Goal: Task Accomplishment & Management: Manage account settings

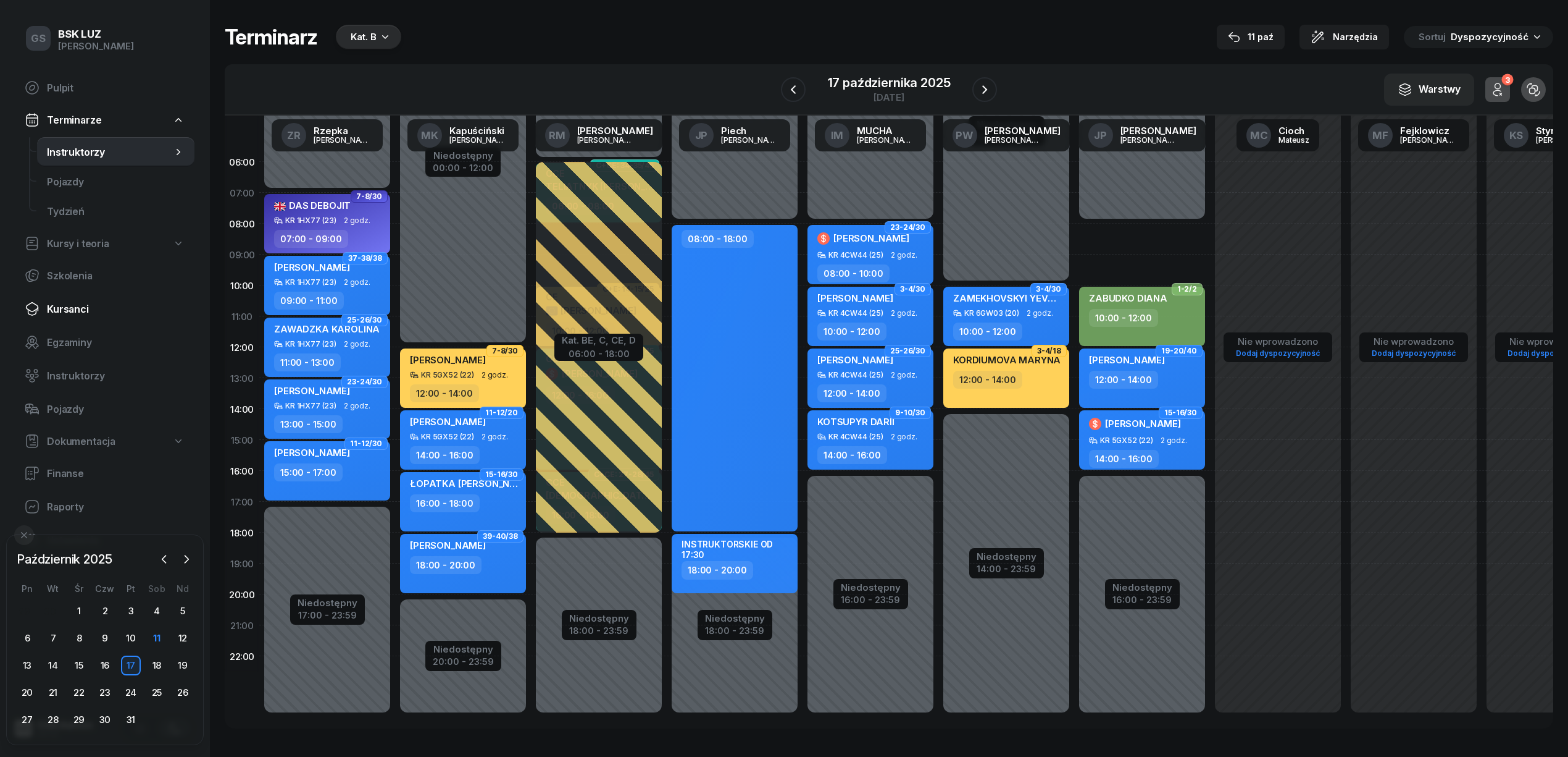
click at [79, 304] on span "Kursanci" at bounding box center [115, 309] width 137 height 12
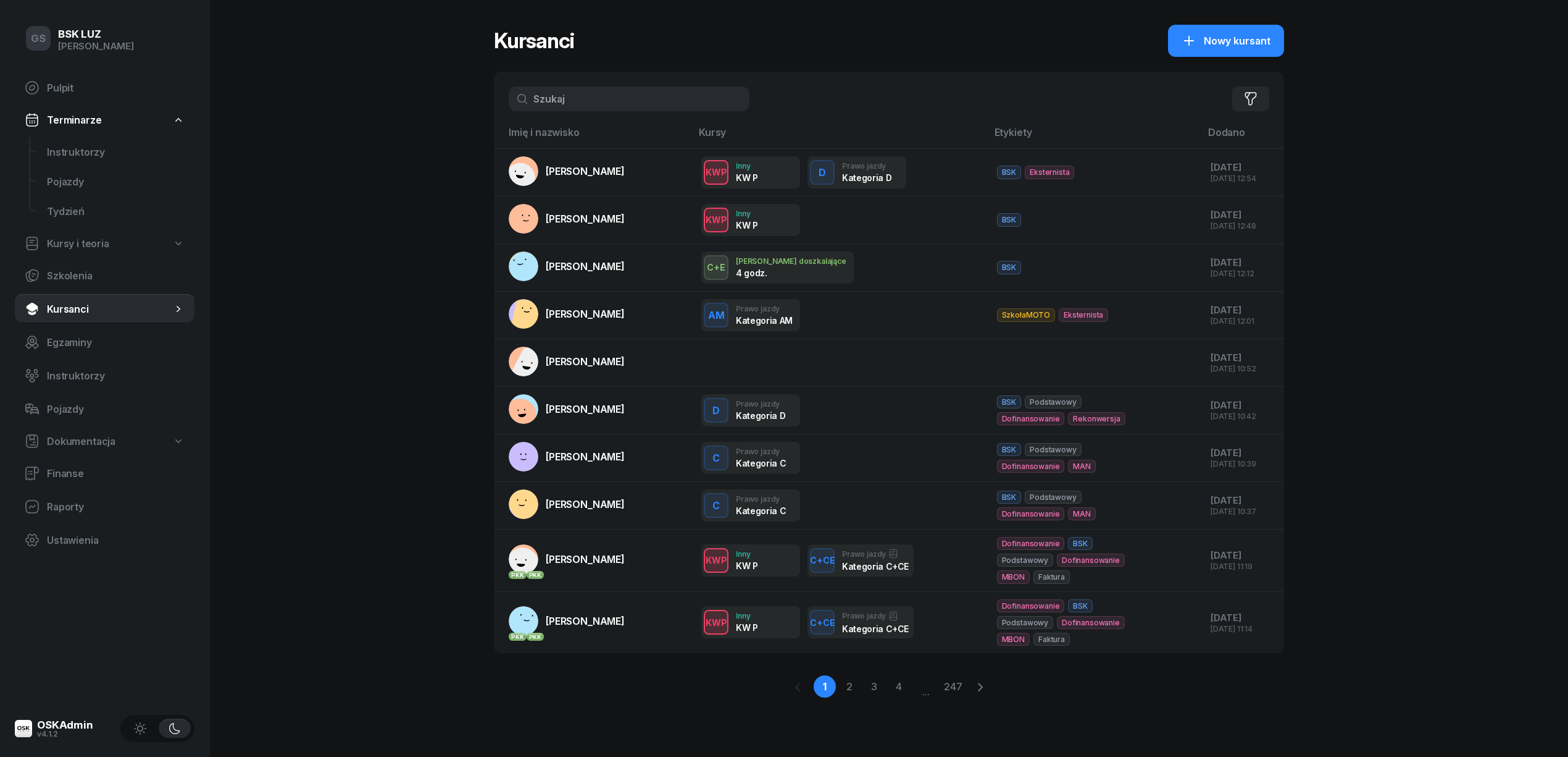
click at [574, 99] on input "text" at bounding box center [629, 98] width 241 height 25
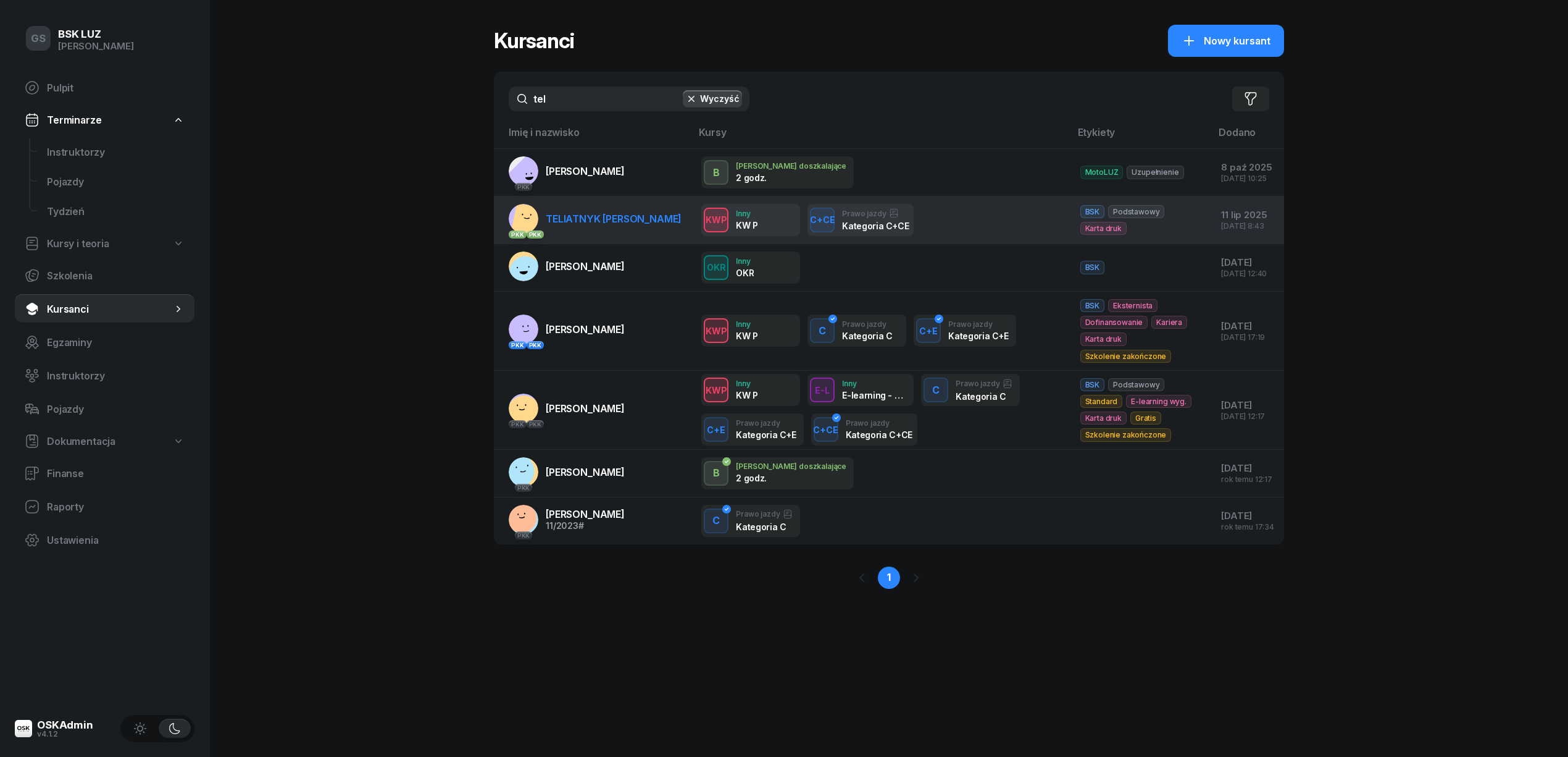
type input "tel"
click at [648, 216] on span "TELIATNYK [PERSON_NAME]" at bounding box center [613, 218] width 136 height 12
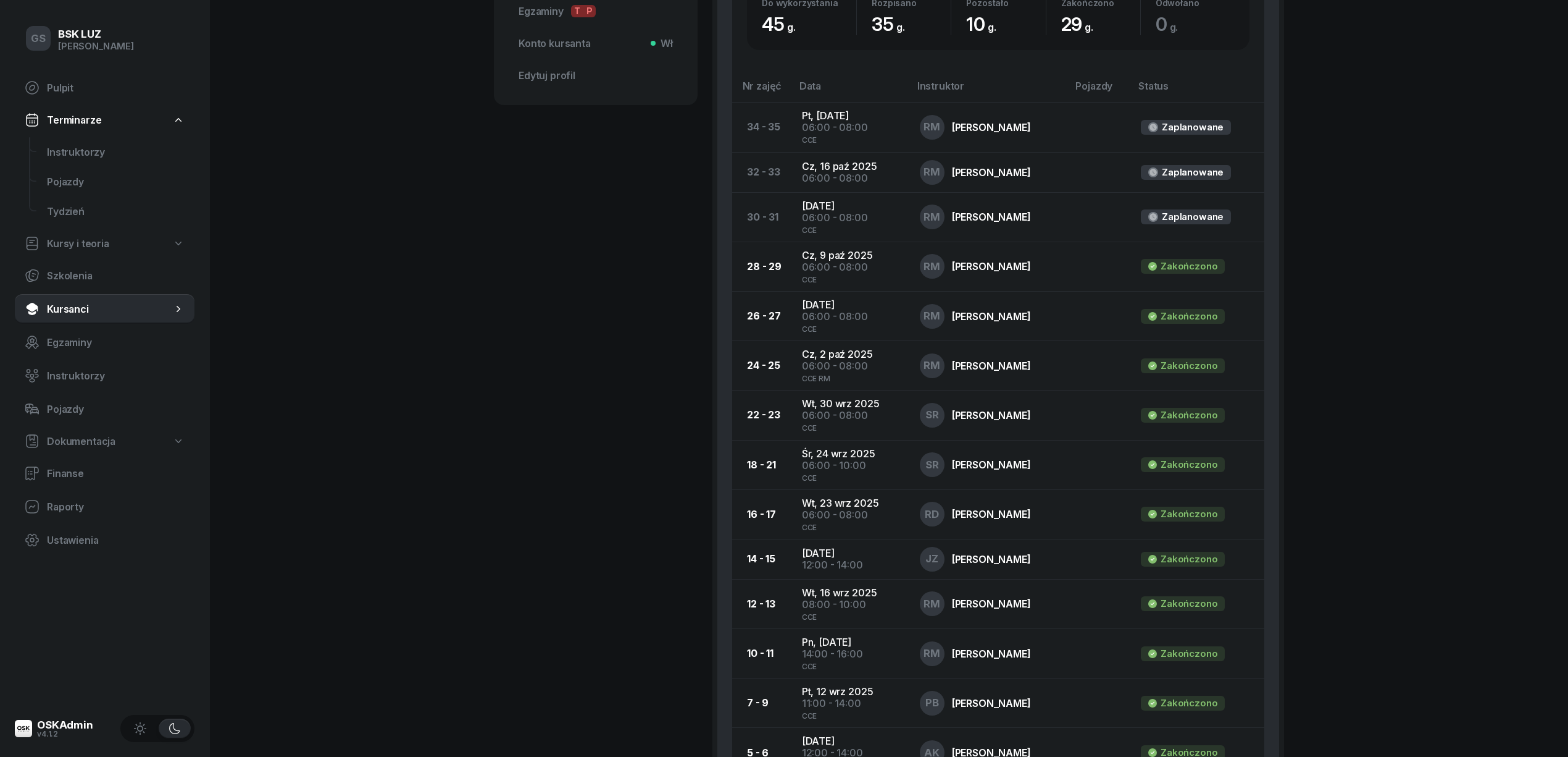
scroll to position [650, 0]
click at [82, 153] on span "Instruktorzy" at bounding box center [115, 152] width 137 height 12
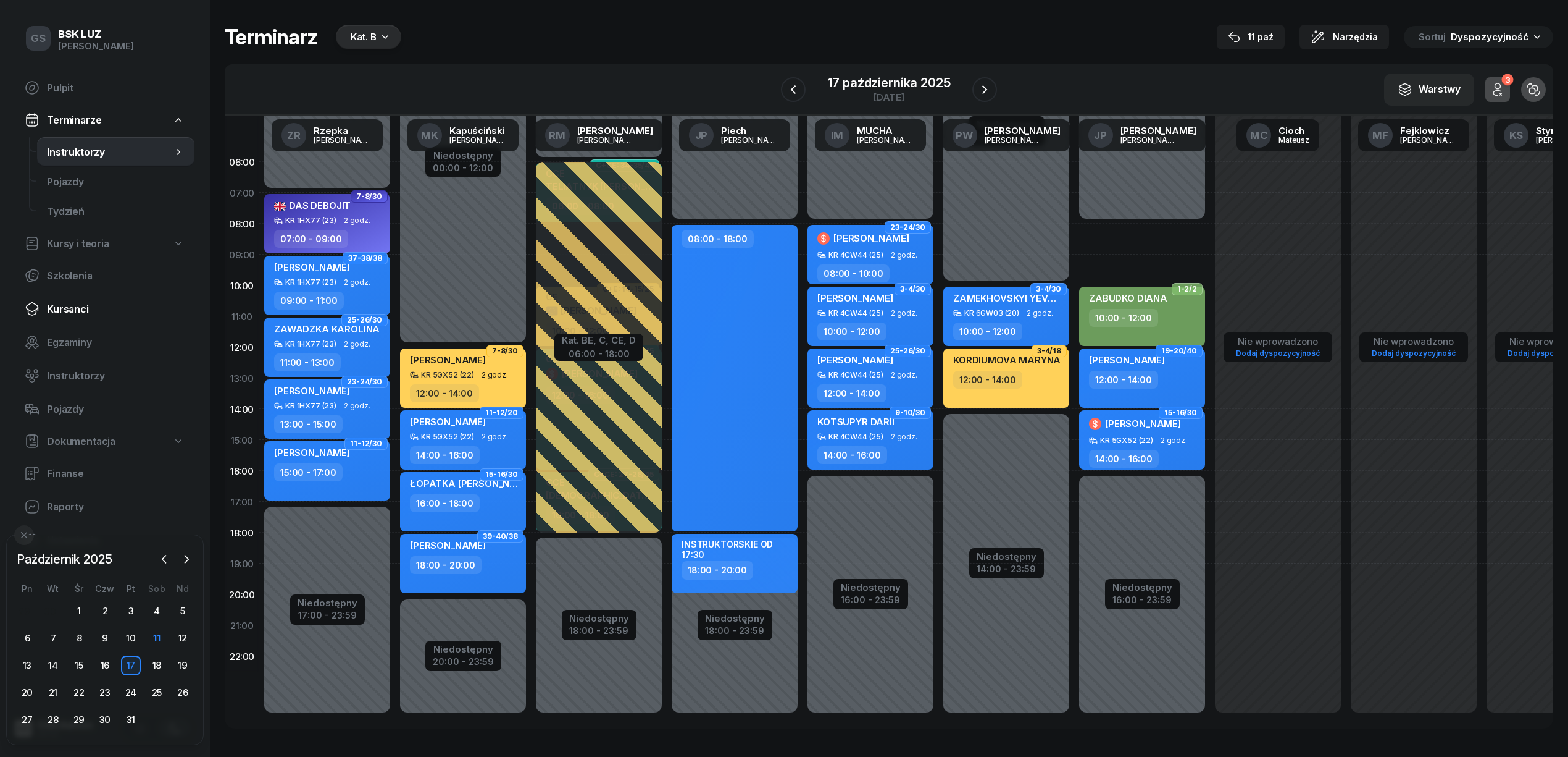
click at [73, 309] on span "Kursanci" at bounding box center [115, 309] width 137 height 12
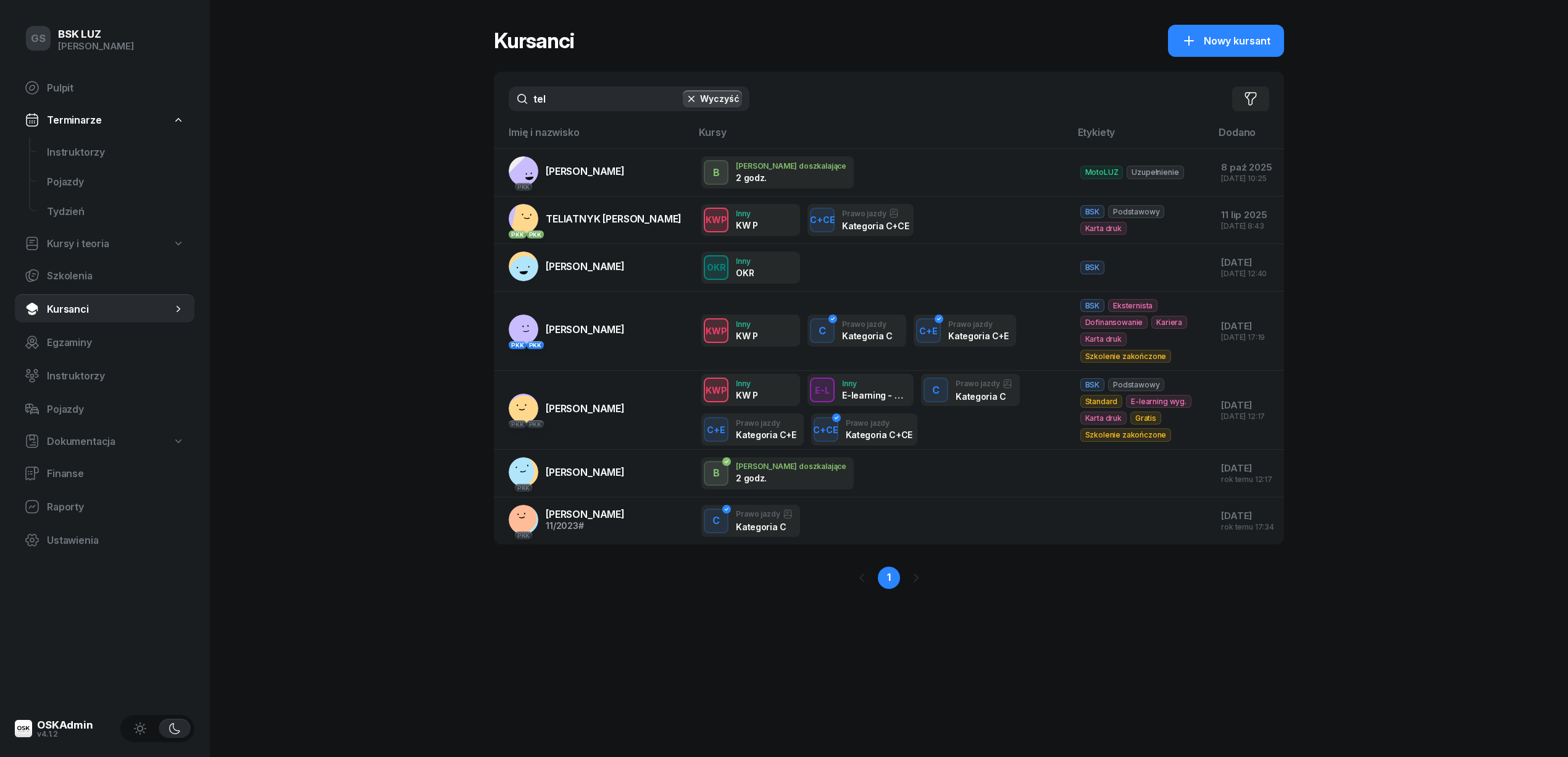
drag, startPoint x: 564, startPoint y: 97, endPoint x: 521, endPoint y: 99, distance: 43.0
click at [521, 99] on input "tel" at bounding box center [629, 98] width 241 height 25
type input "neusser"
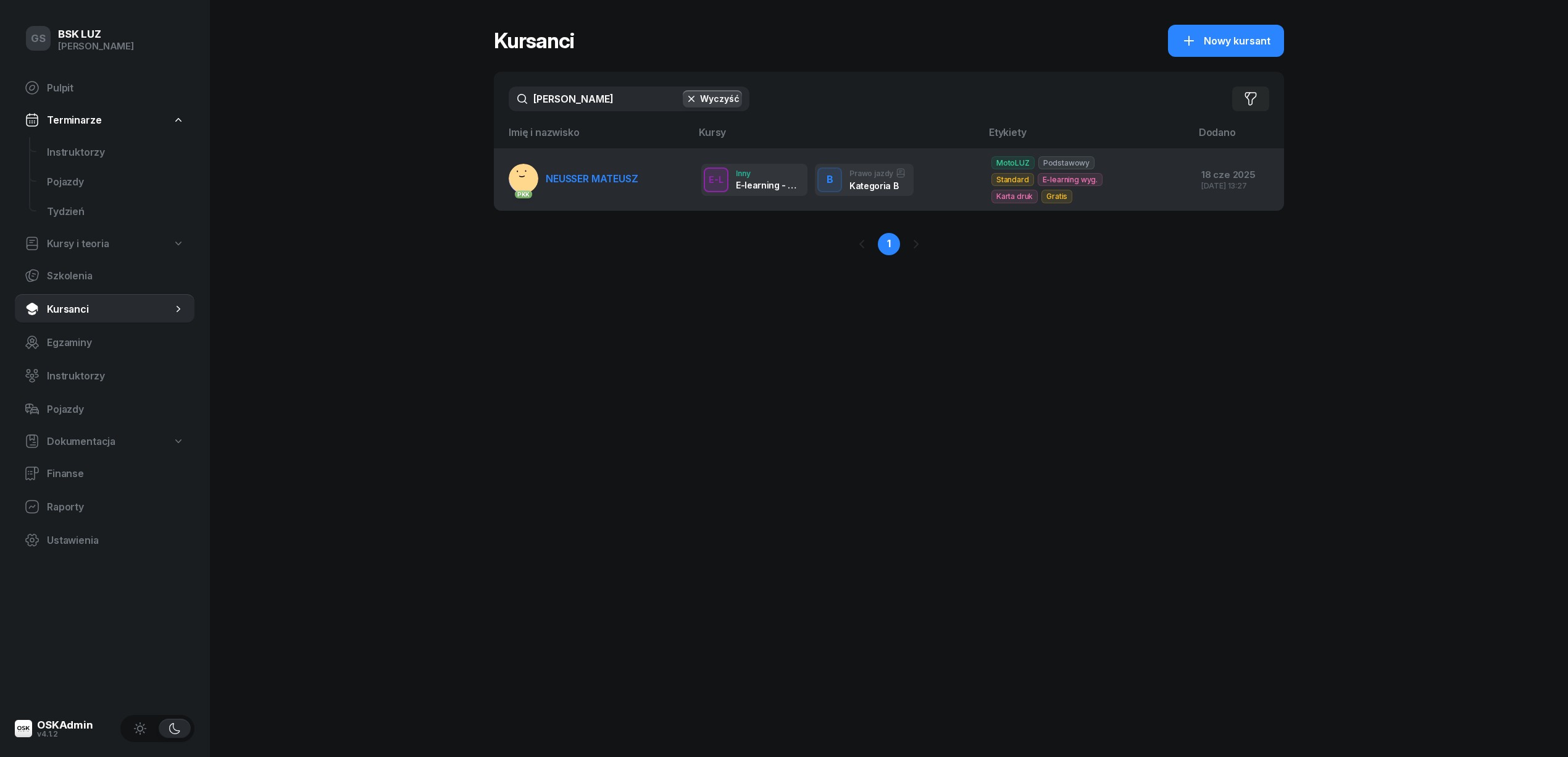
click at [578, 173] on span "NEUSSER MATEUSZ" at bounding box center [592, 178] width 93 height 12
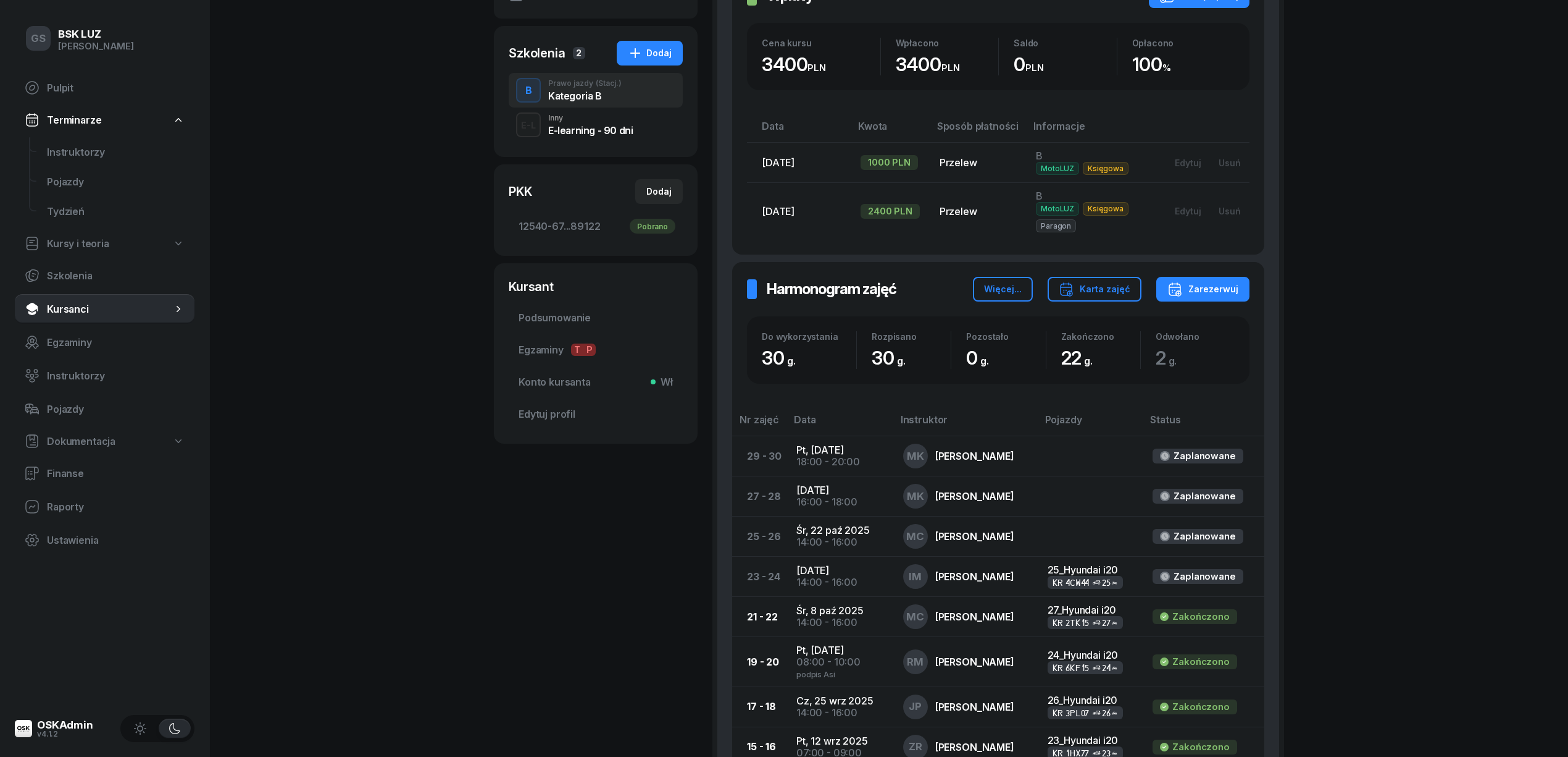
scroll to position [260, 0]
click at [52, 304] on span "Kursanci" at bounding box center [109, 309] width 125 height 12
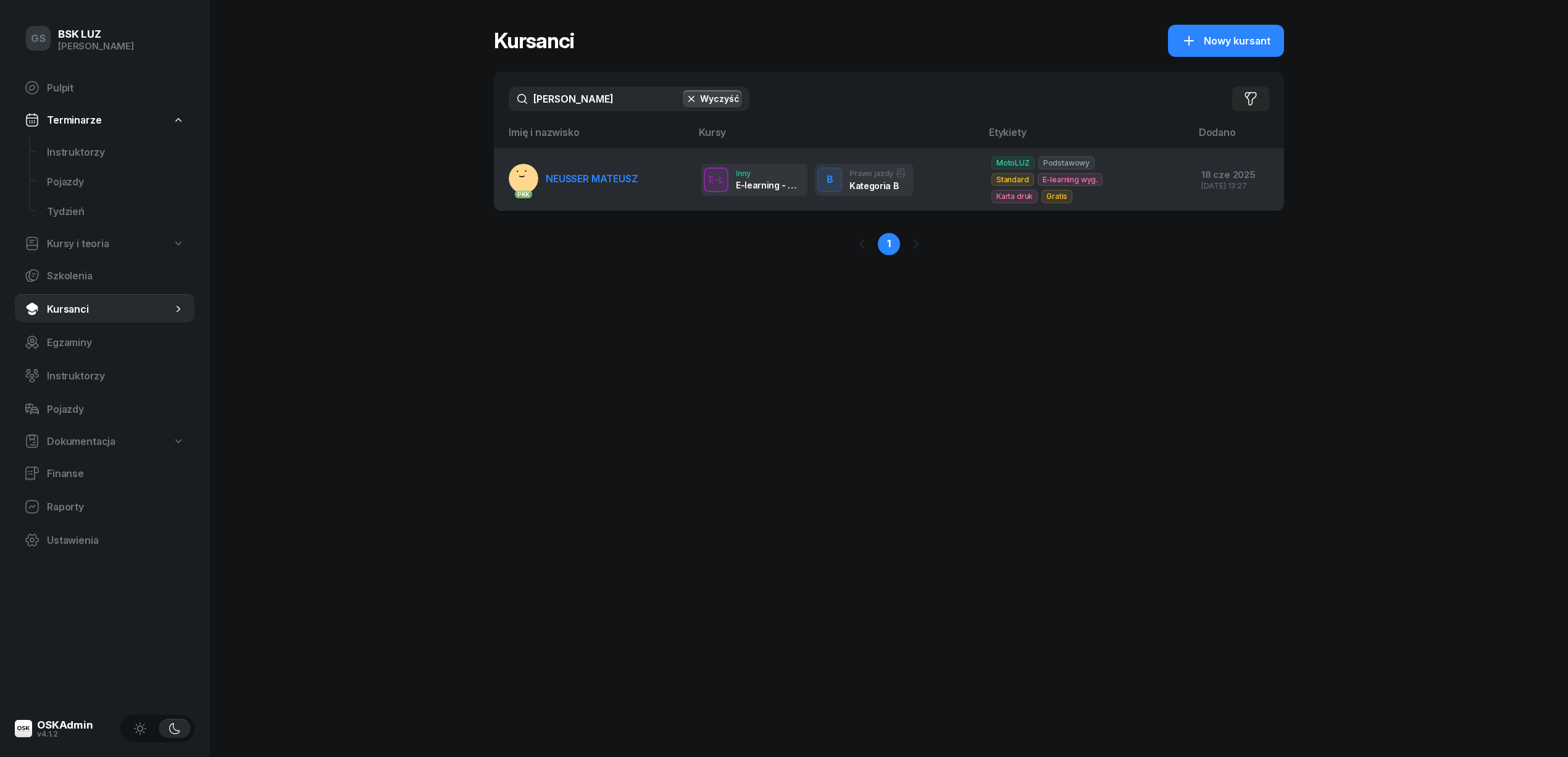
click at [592, 173] on span "NEUSSER MATEUSZ" at bounding box center [592, 178] width 93 height 12
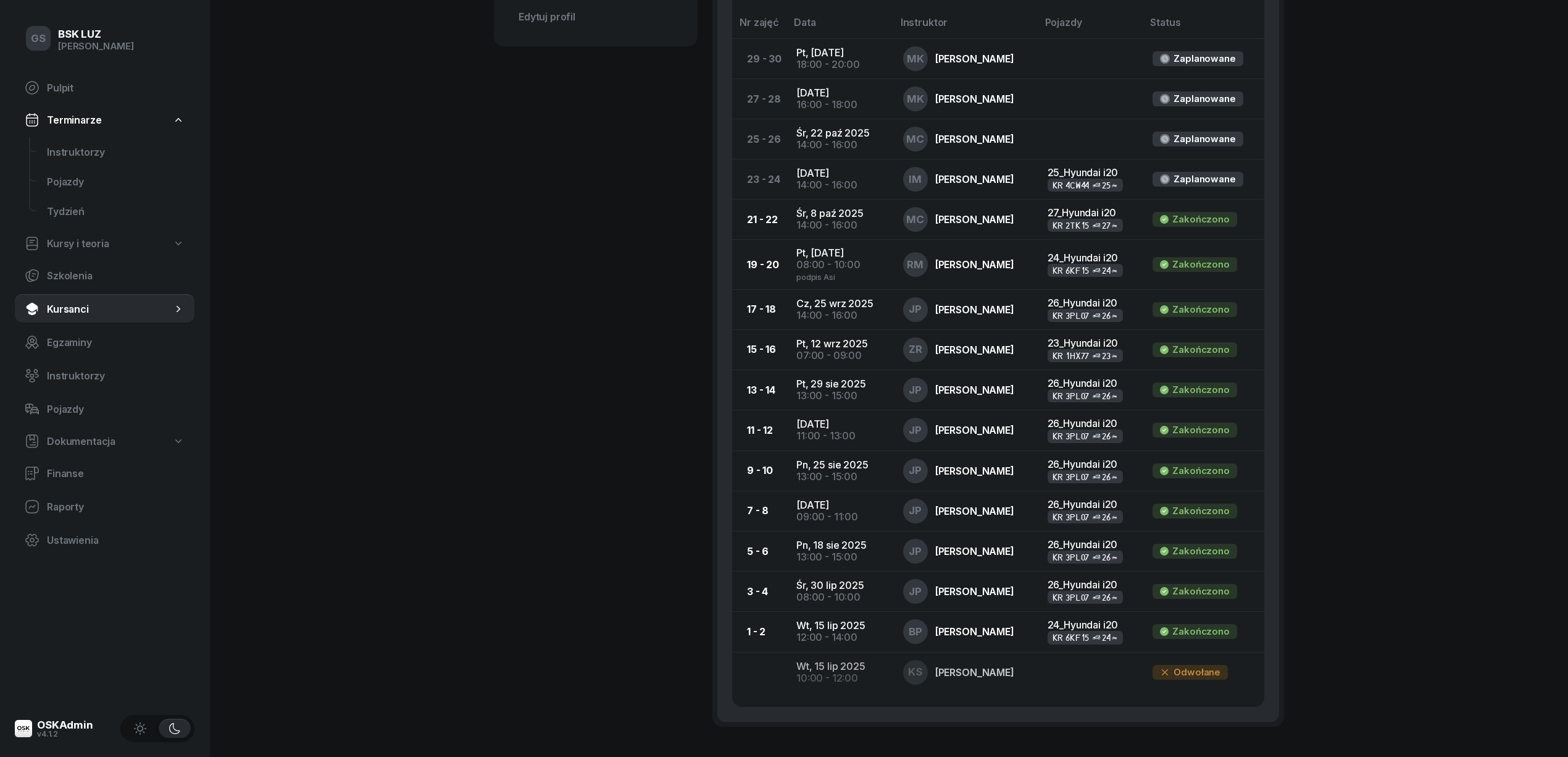
scroll to position [658, 0]
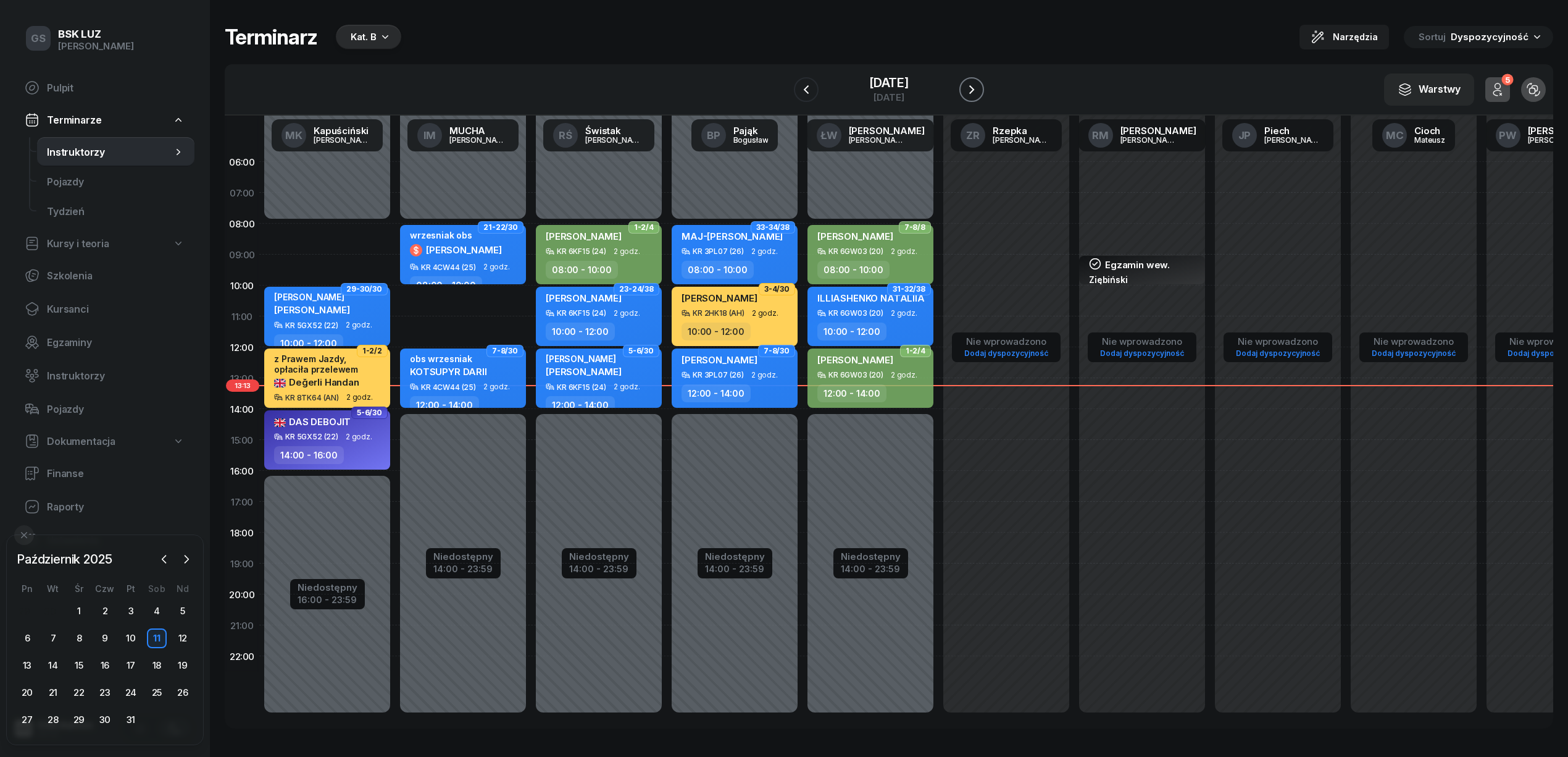
click at [979, 94] on icon "button" at bounding box center [971, 89] width 15 height 15
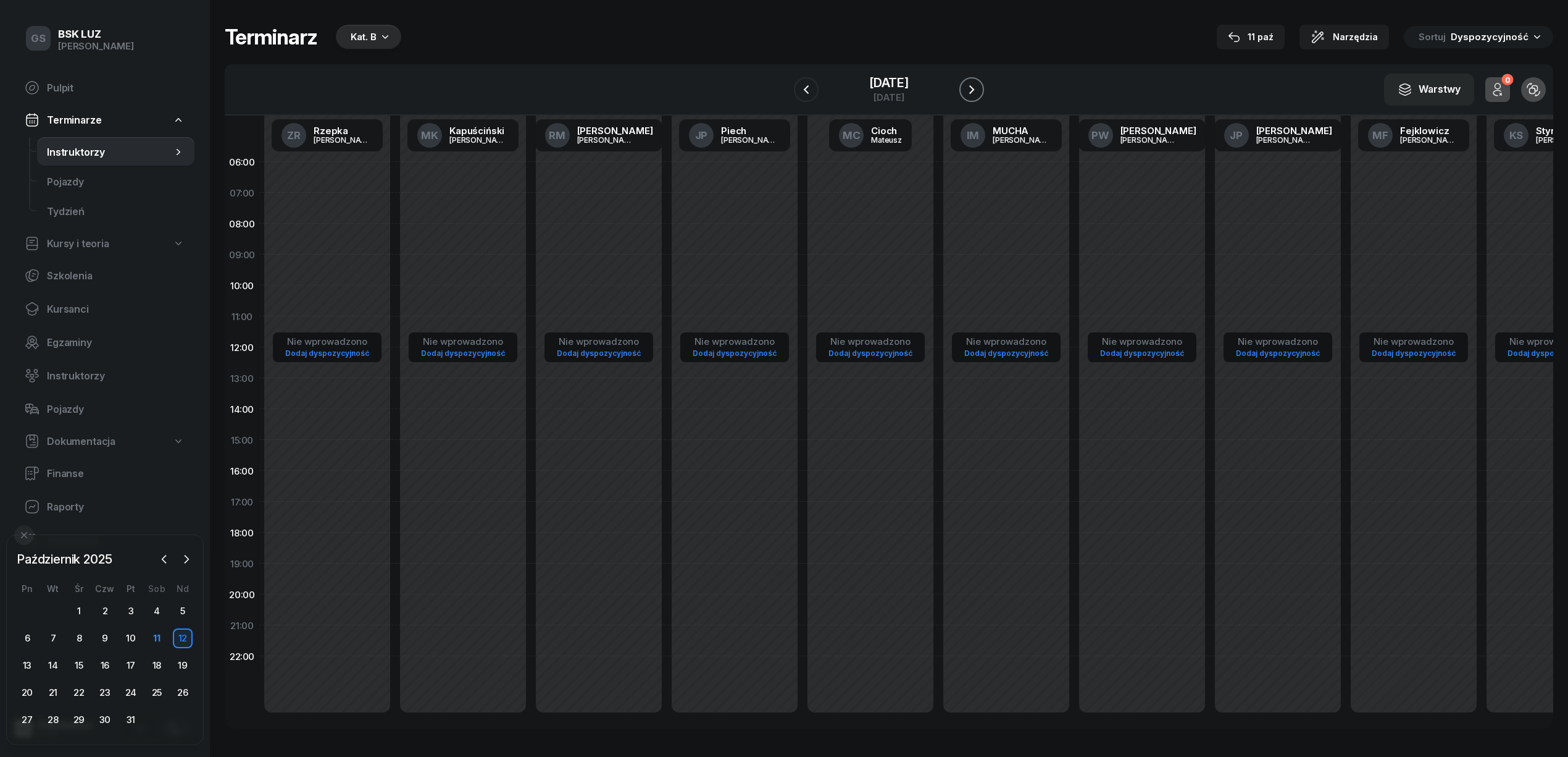
click at [979, 94] on icon "button" at bounding box center [971, 89] width 15 height 15
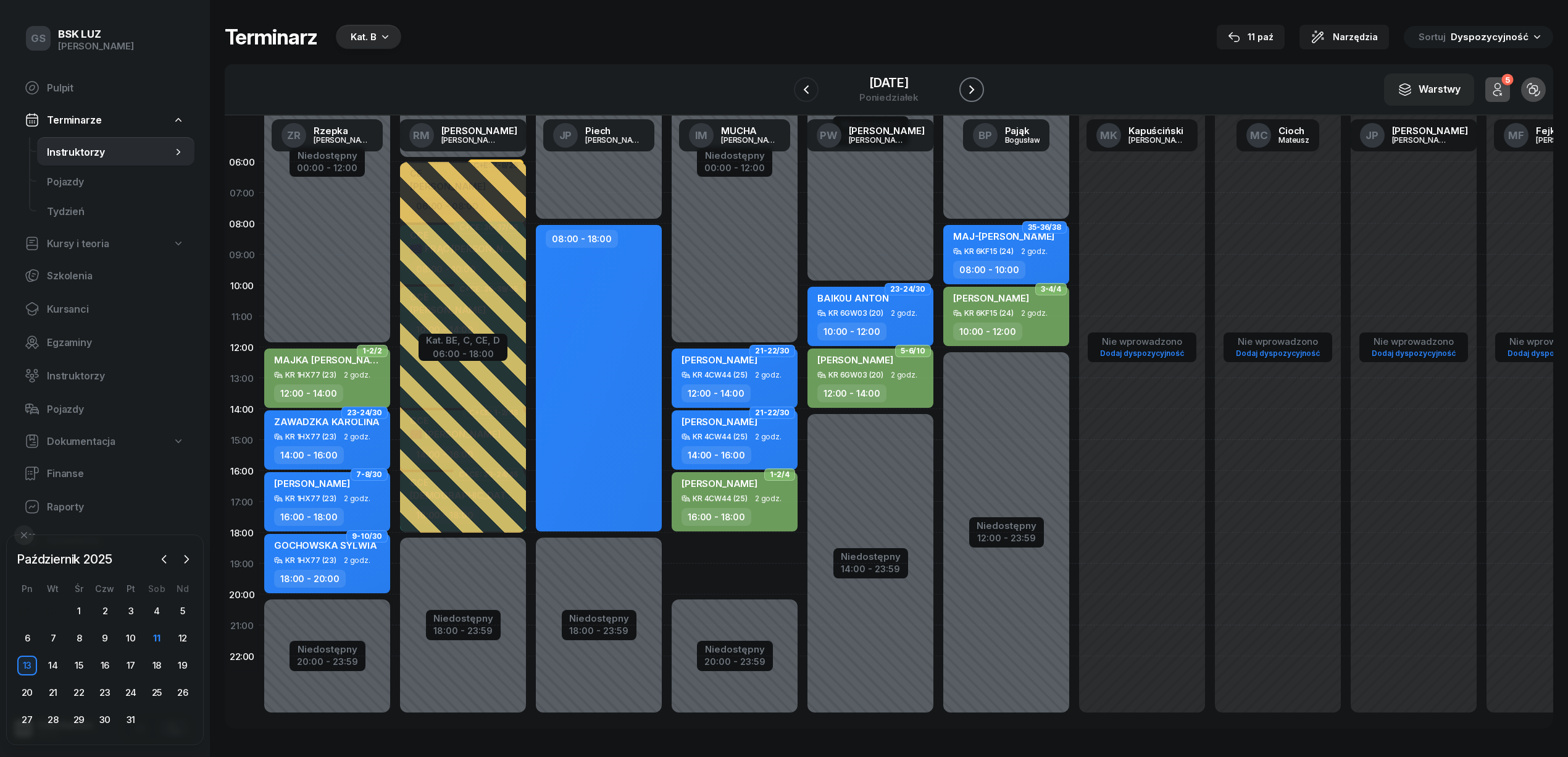
click at [979, 88] on icon "button" at bounding box center [971, 89] width 15 height 15
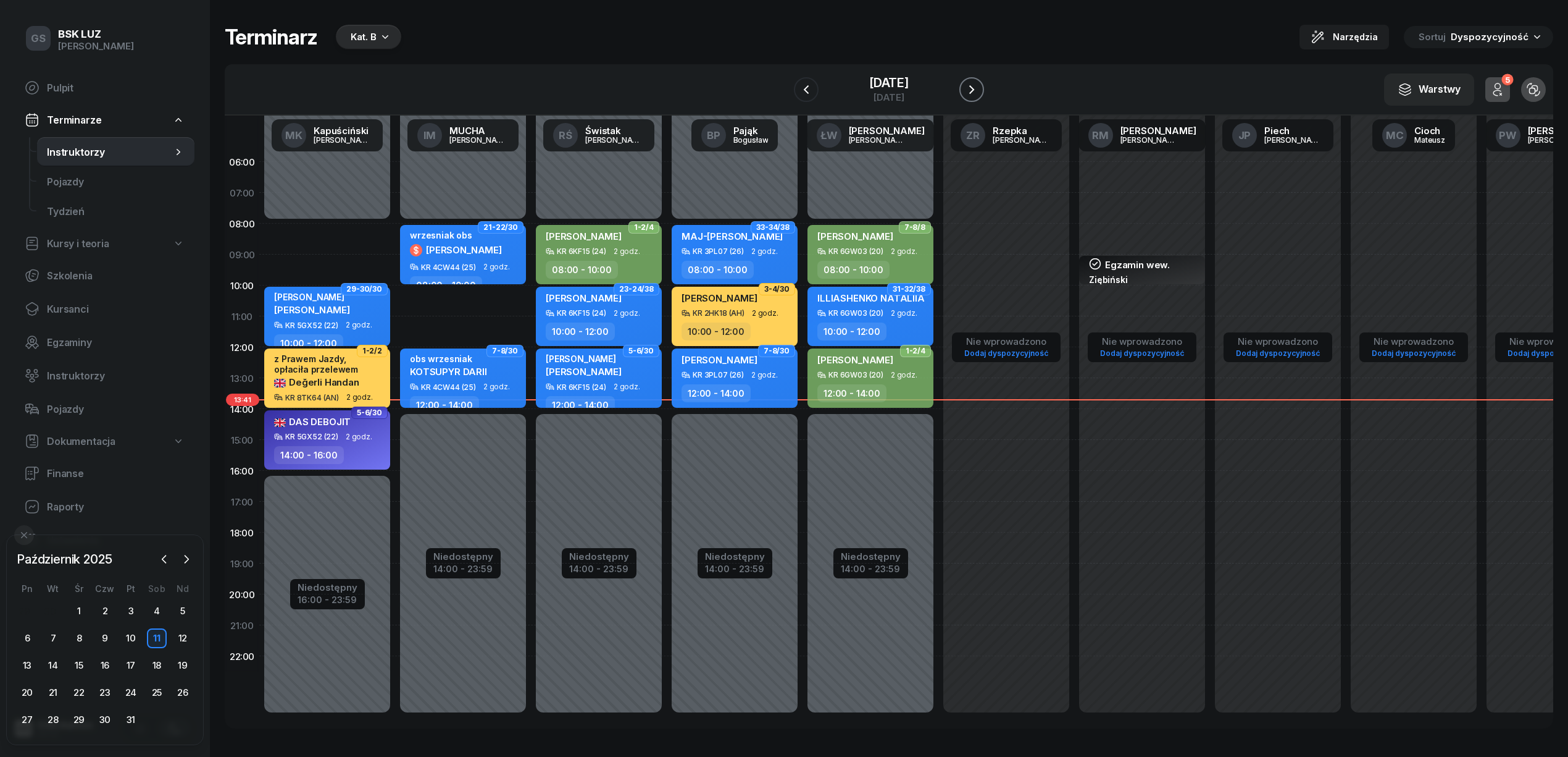
click at [974, 87] on icon "button" at bounding box center [972, 90] width 5 height 9
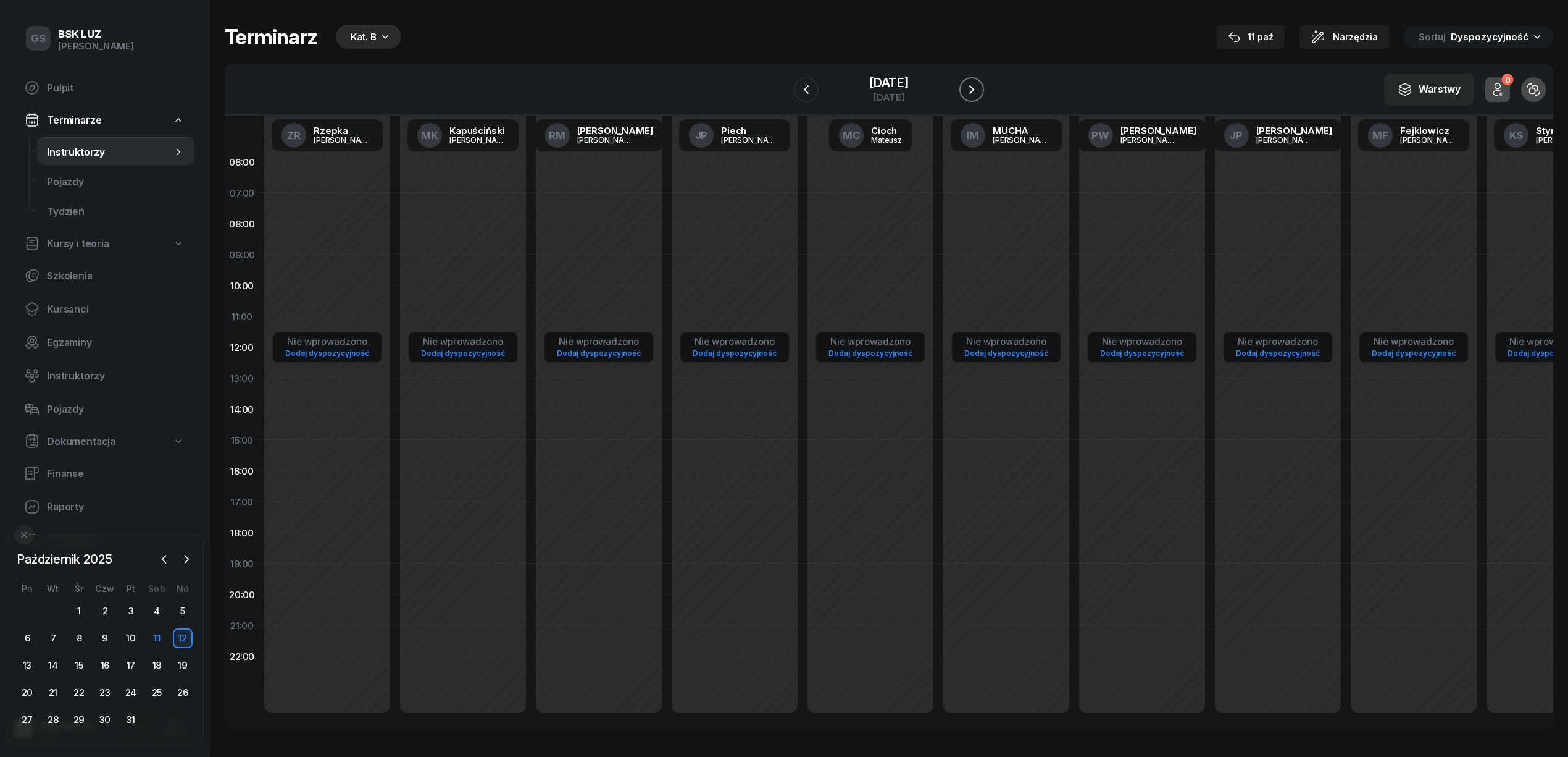
click at [979, 89] on icon "button" at bounding box center [971, 89] width 15 height 15
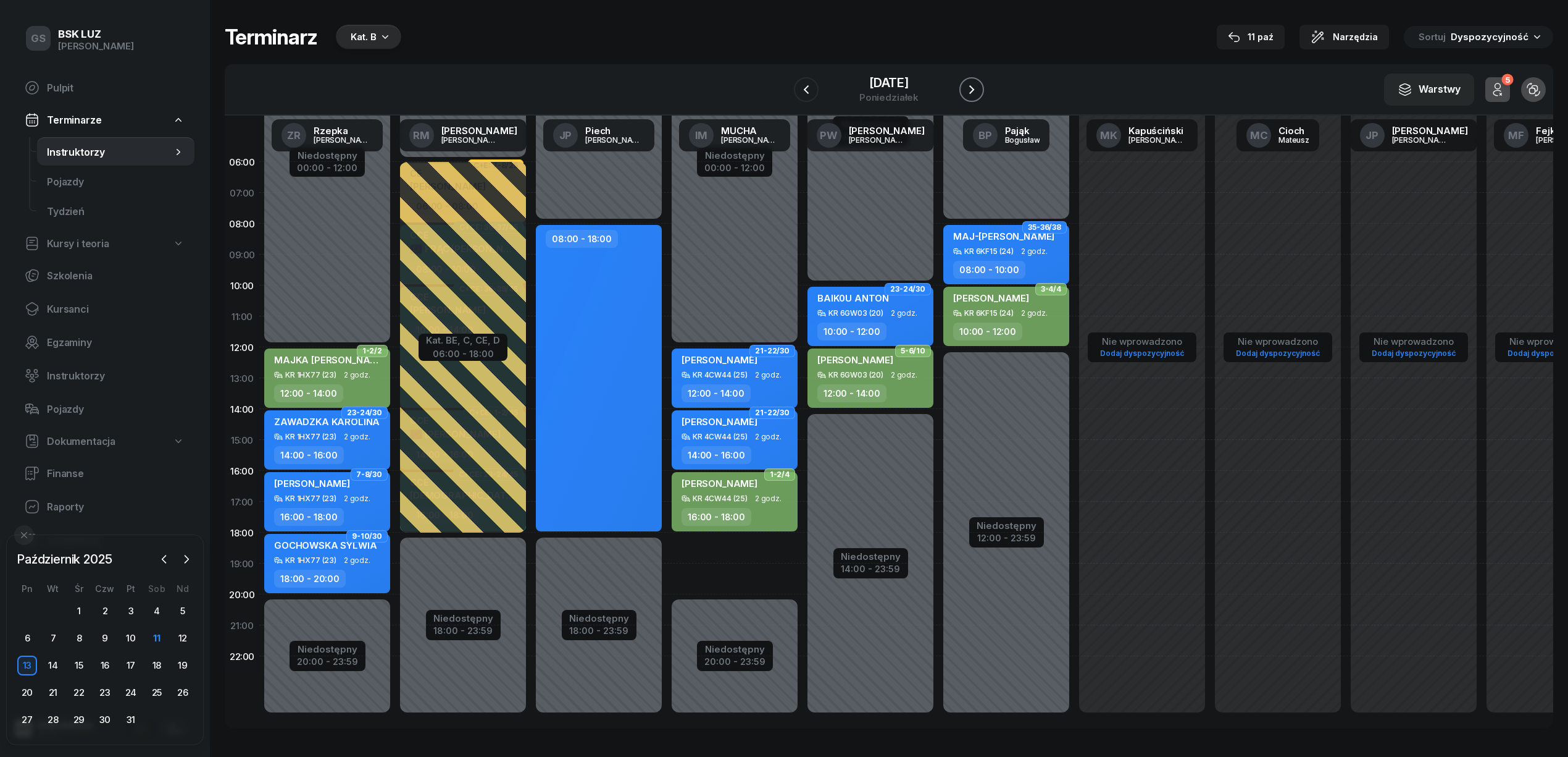
drag, startPoint x: 978, startPoint y: 93, endPoint x: 974, endPoint y: 175, distance: 82.1
click at [978, 92] on icon "button" at bounding box center [971, 89] width 15 height 15
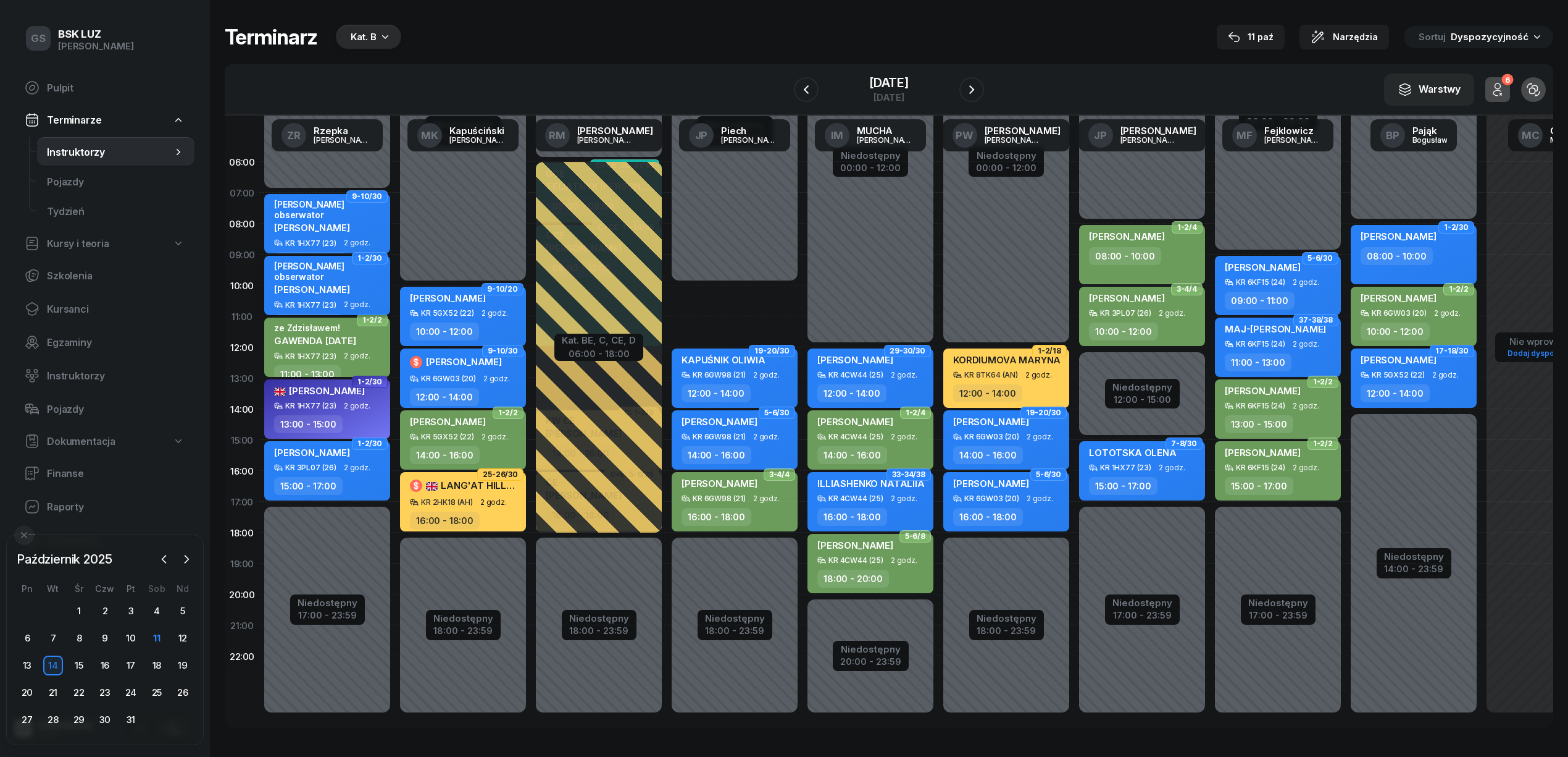
click at [311, 267] on div "[PERSON_NAME] obserwator" at bounding box center [328, 271] width 109 height 21
select select "09"
select select "11"
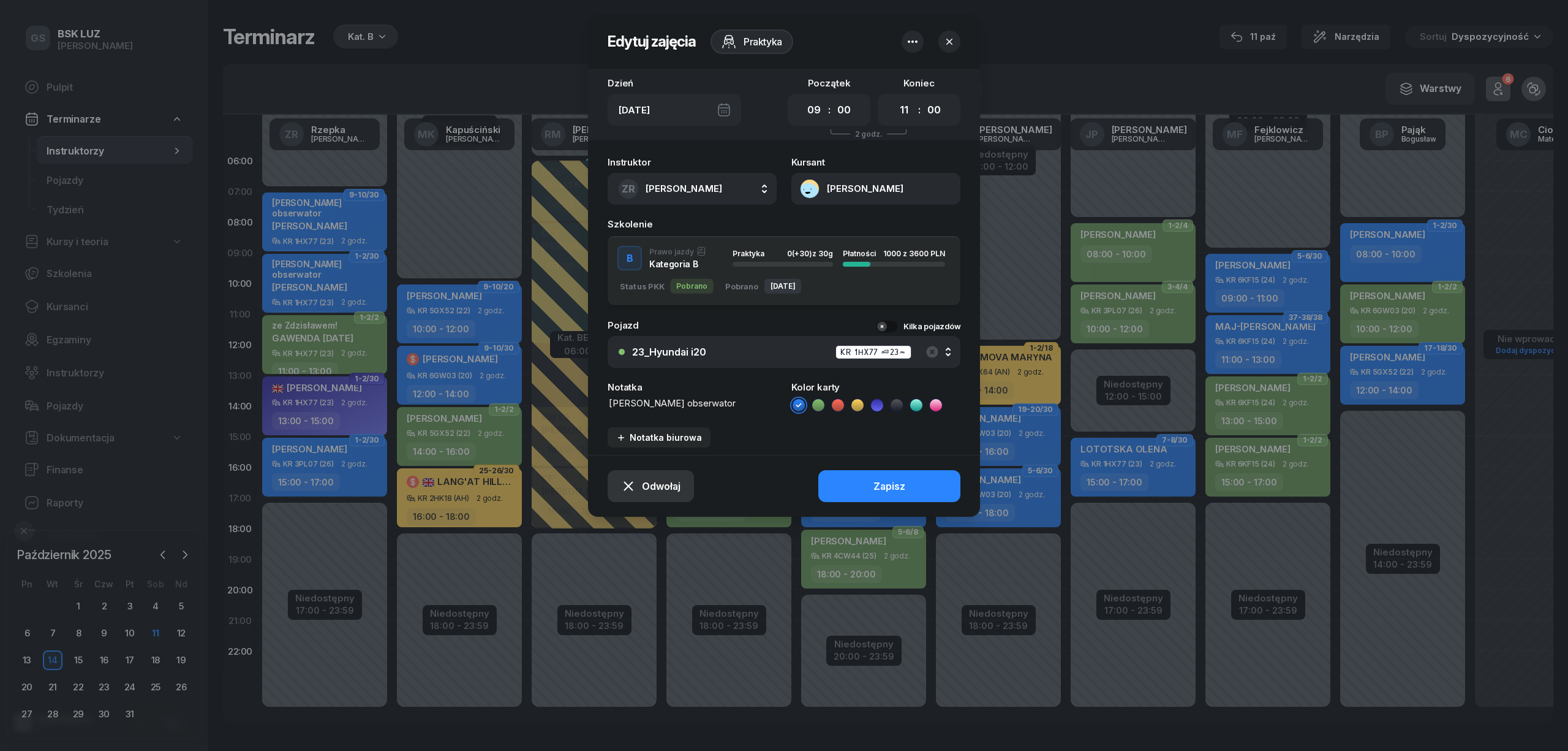
click at [664, 480] on span "Odwołaj" at bounding box center [661, 486] width 39 height 11
click at [643, 413] on div "Kursant odwołał" at bounding box center [630, 412] width 72 height 11
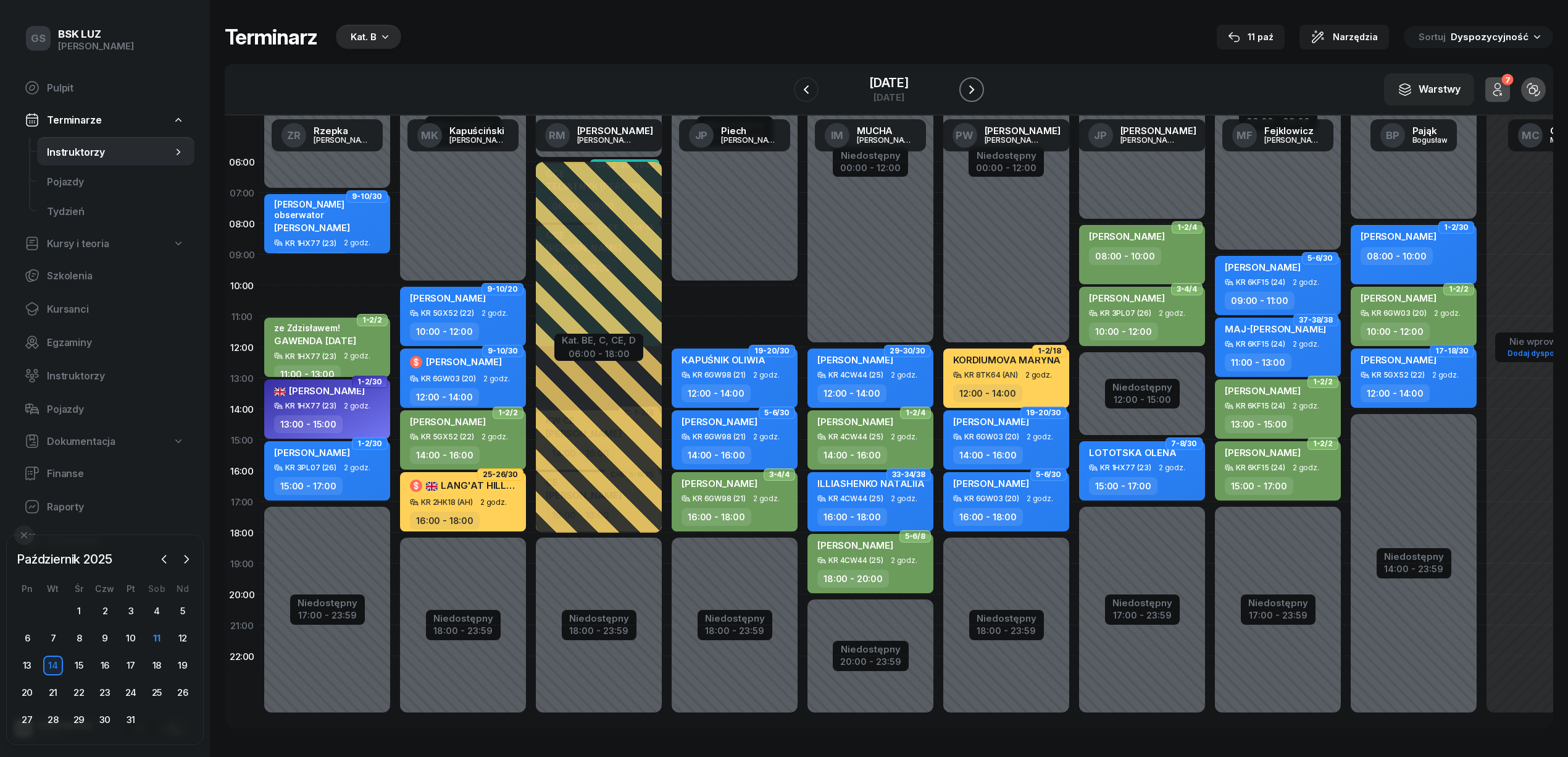
click at [979, 95] on icon "button" at bounding box center [971, 89] width 15 height 15
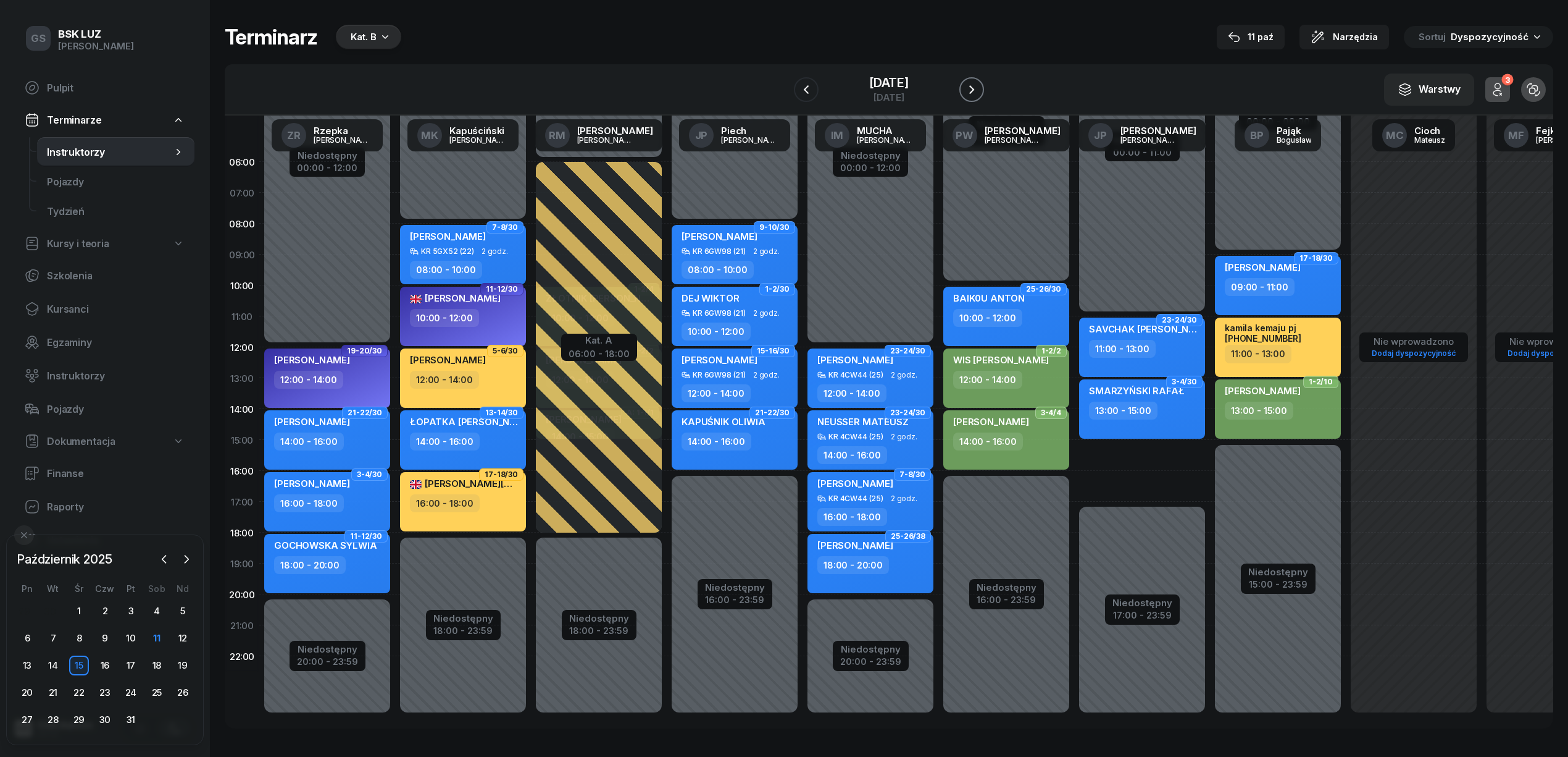
click at [979, 94] on icon "button" at bounding box center [971, 89] width 15 height 15
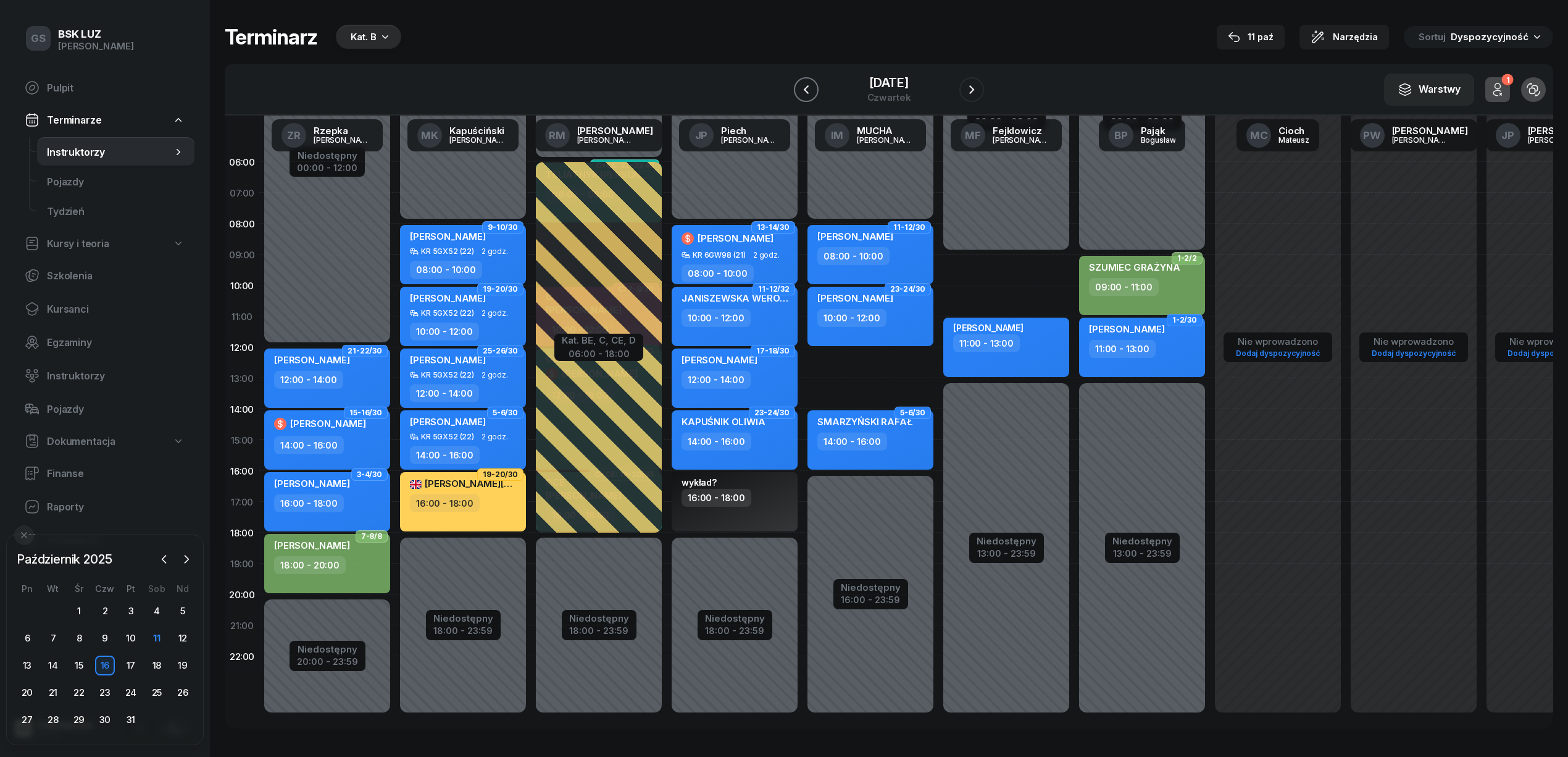
click at [799, 90] on icon "button" at bounding box center [806, 89] width 15 height 15
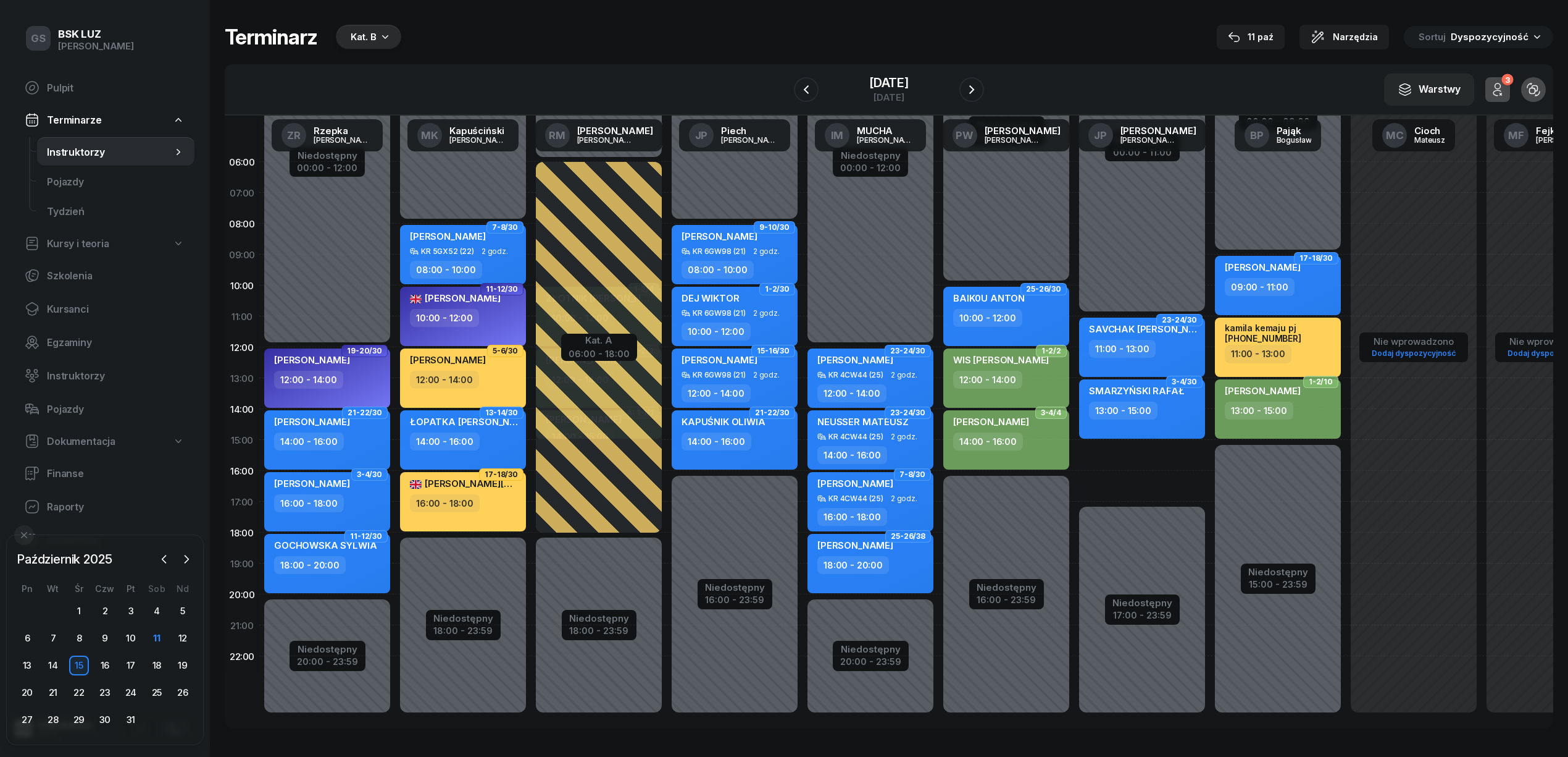
click at [1119, 467] on div "Niedostępny 00:00 - 11:00 Niedostępny 17:00 - 23:59 2 godz. 15:00 - 17:00 23-24…" at bounding box center [1142, 440] width 136 height 587
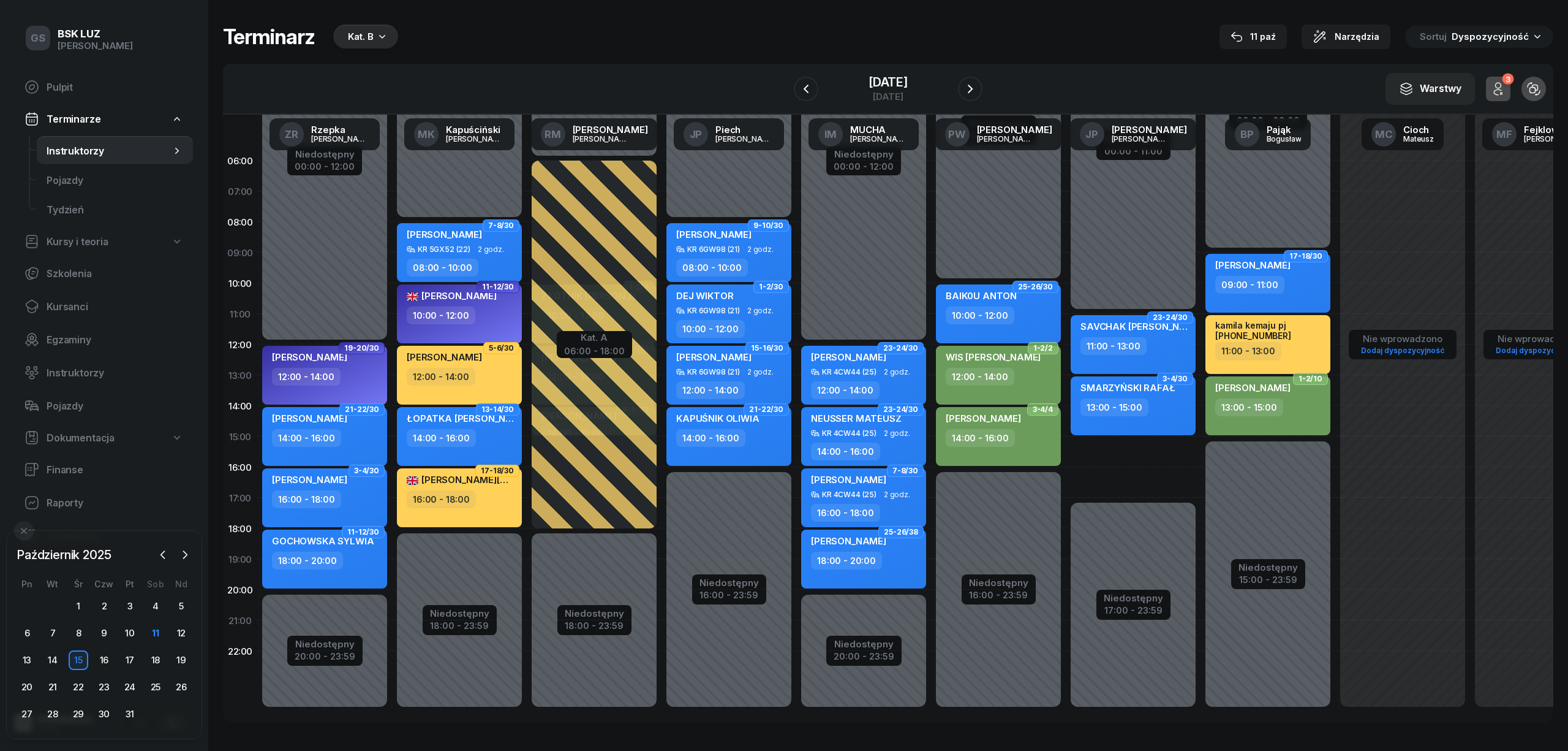
select select "15"
select select "17"
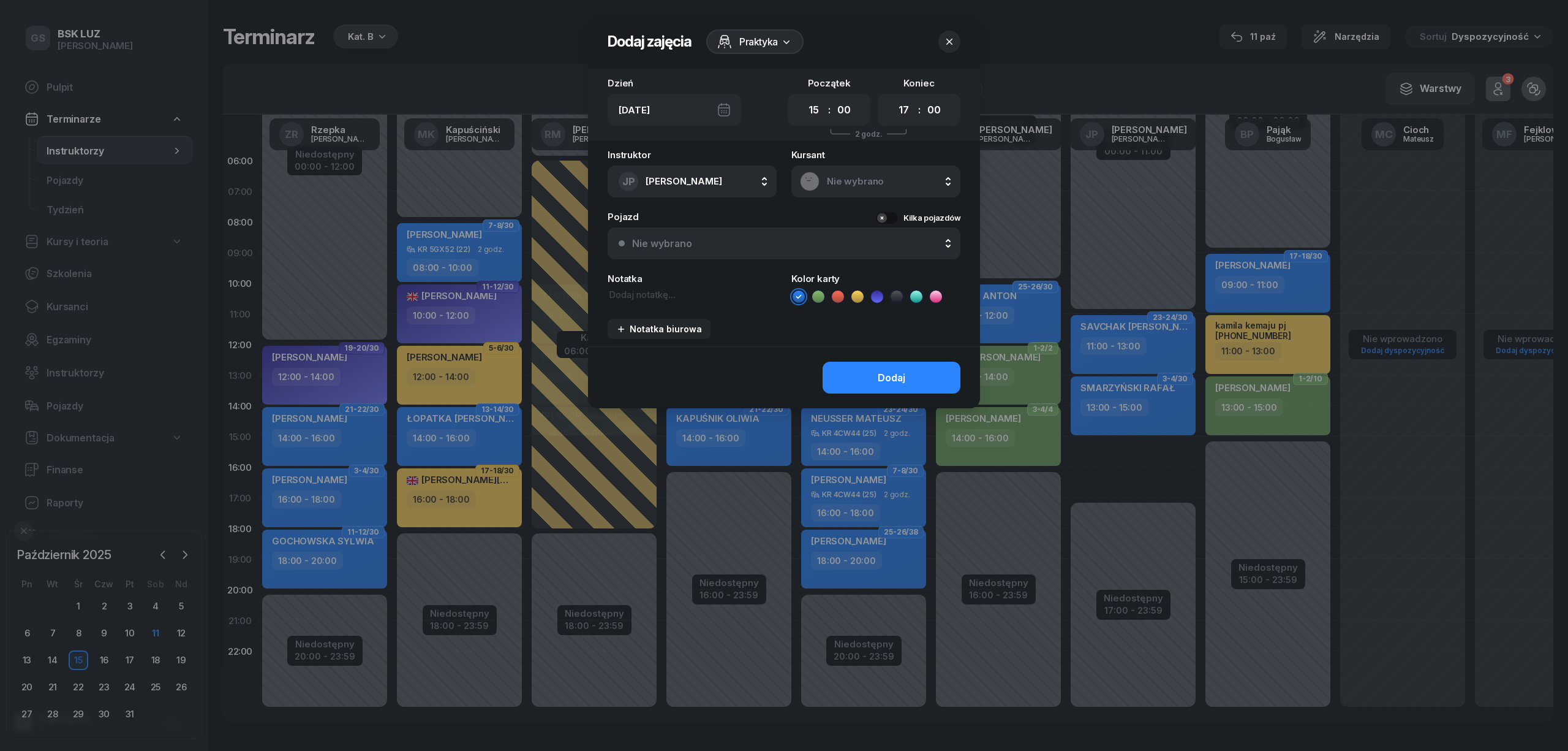
click at [812, 179] on rect at bounding box center [810, 181] width 27 height 27
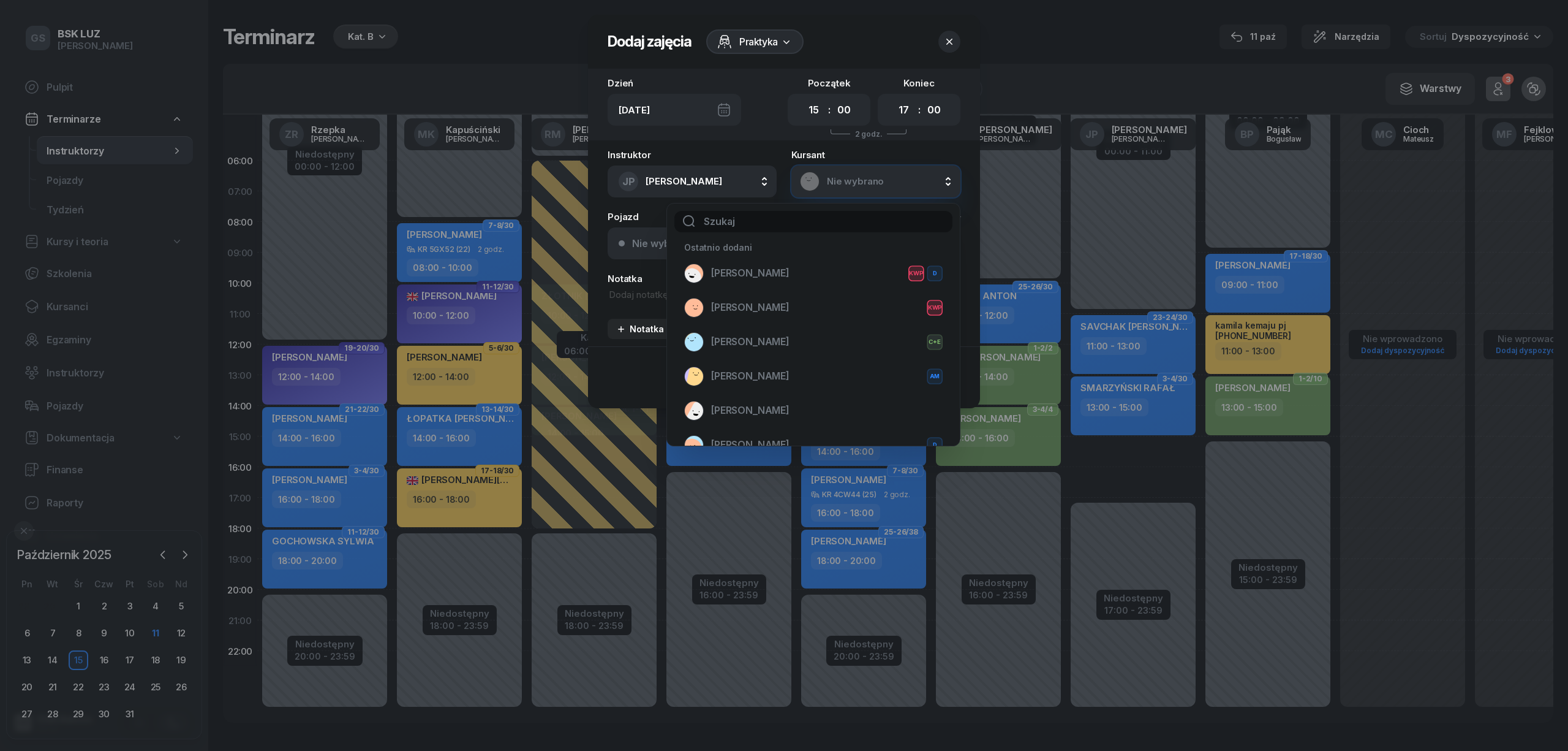
click at [709, 219] on input "text" at bounding box center [813, 221] width 278 height 22
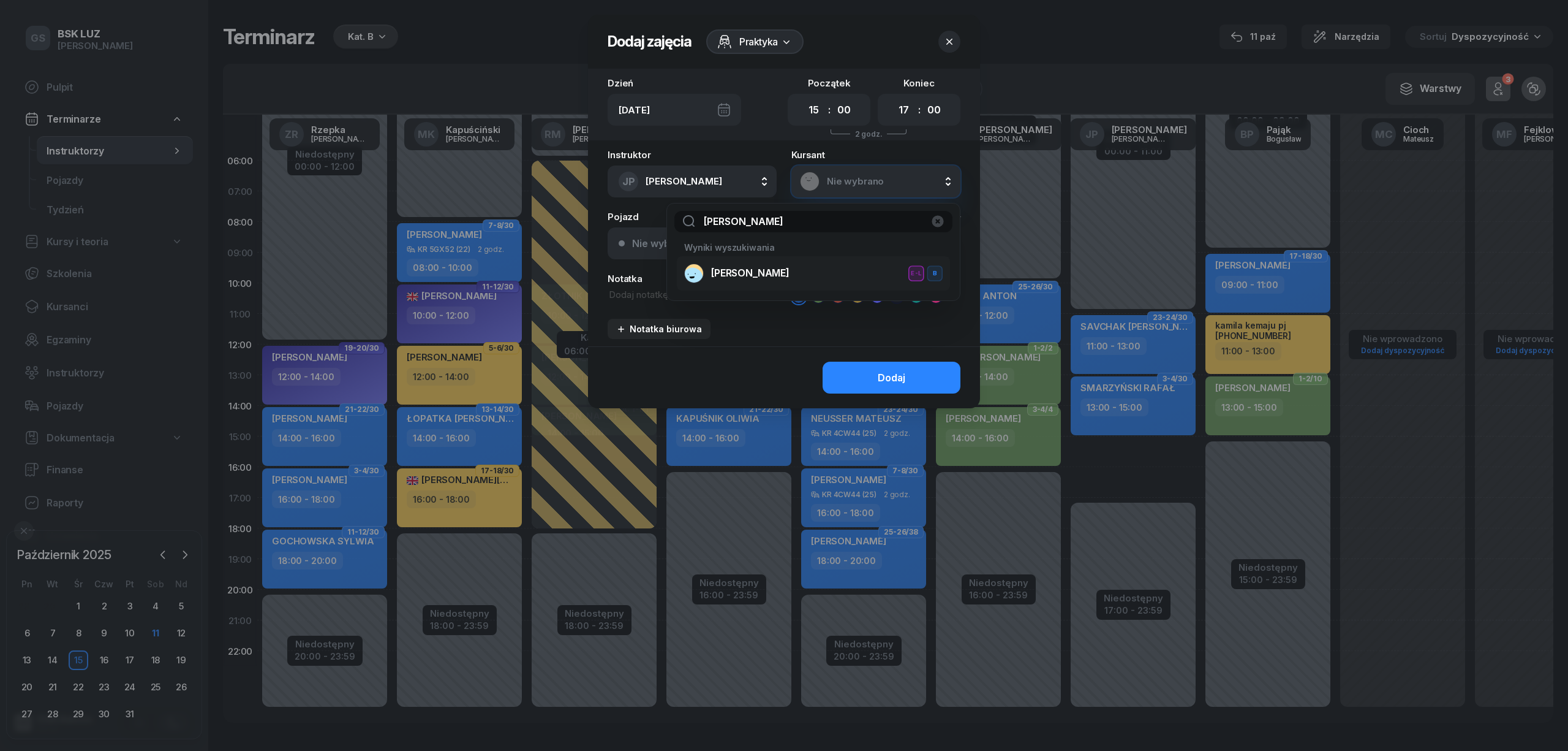
type input "tabisz"
click at [724, 270] on span "[PERSON_NAME]" at bounding box center [751, 273] width 79 height 11
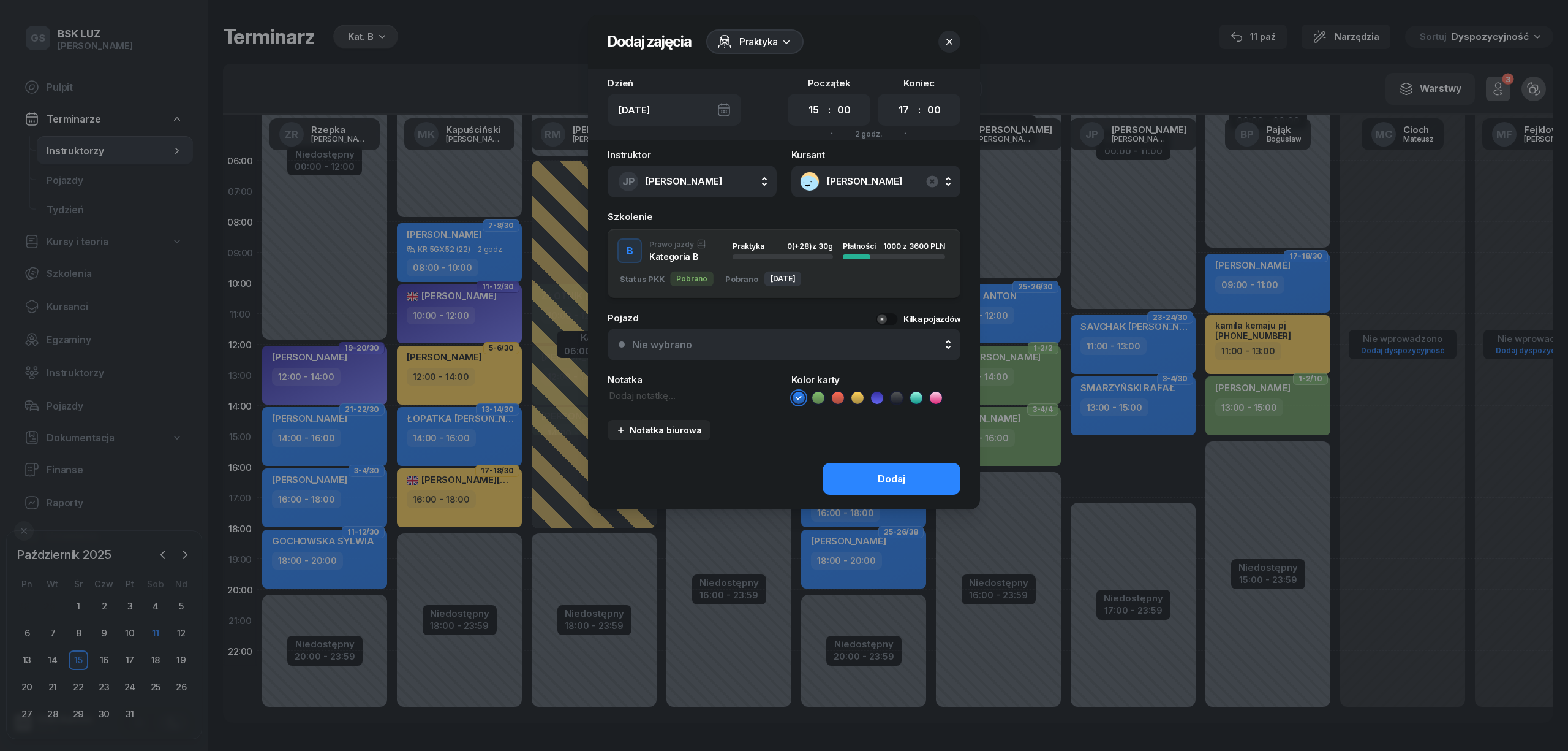
click at [895, 478] on div "Dodaj" at bounding box center [891, 479] width 27 height 11
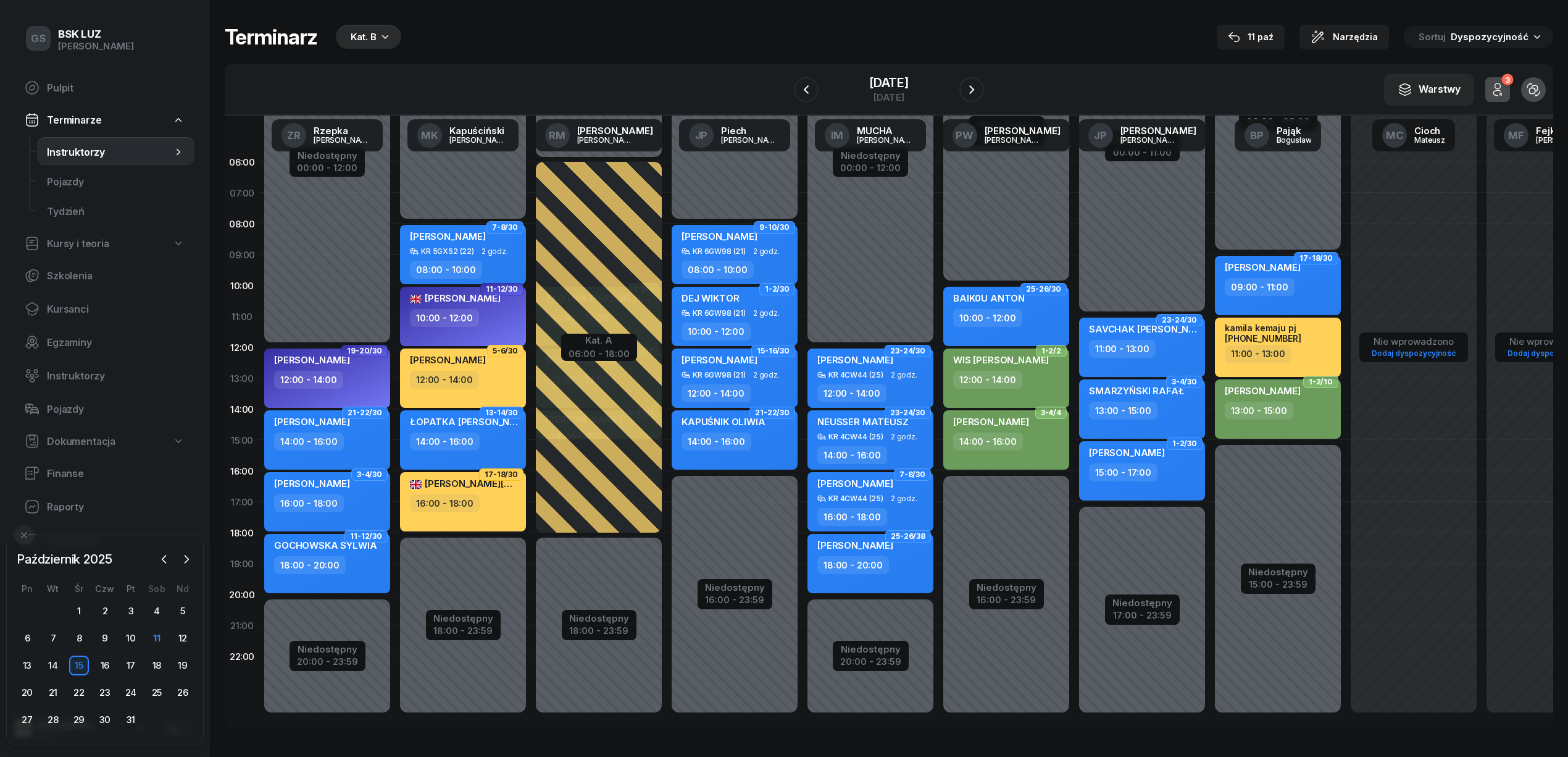
click at [1112, 447] on span "[PERSON_NAME]" at bounding box center [1126, 453] width 76 height 12
select select "15"
select select "17"
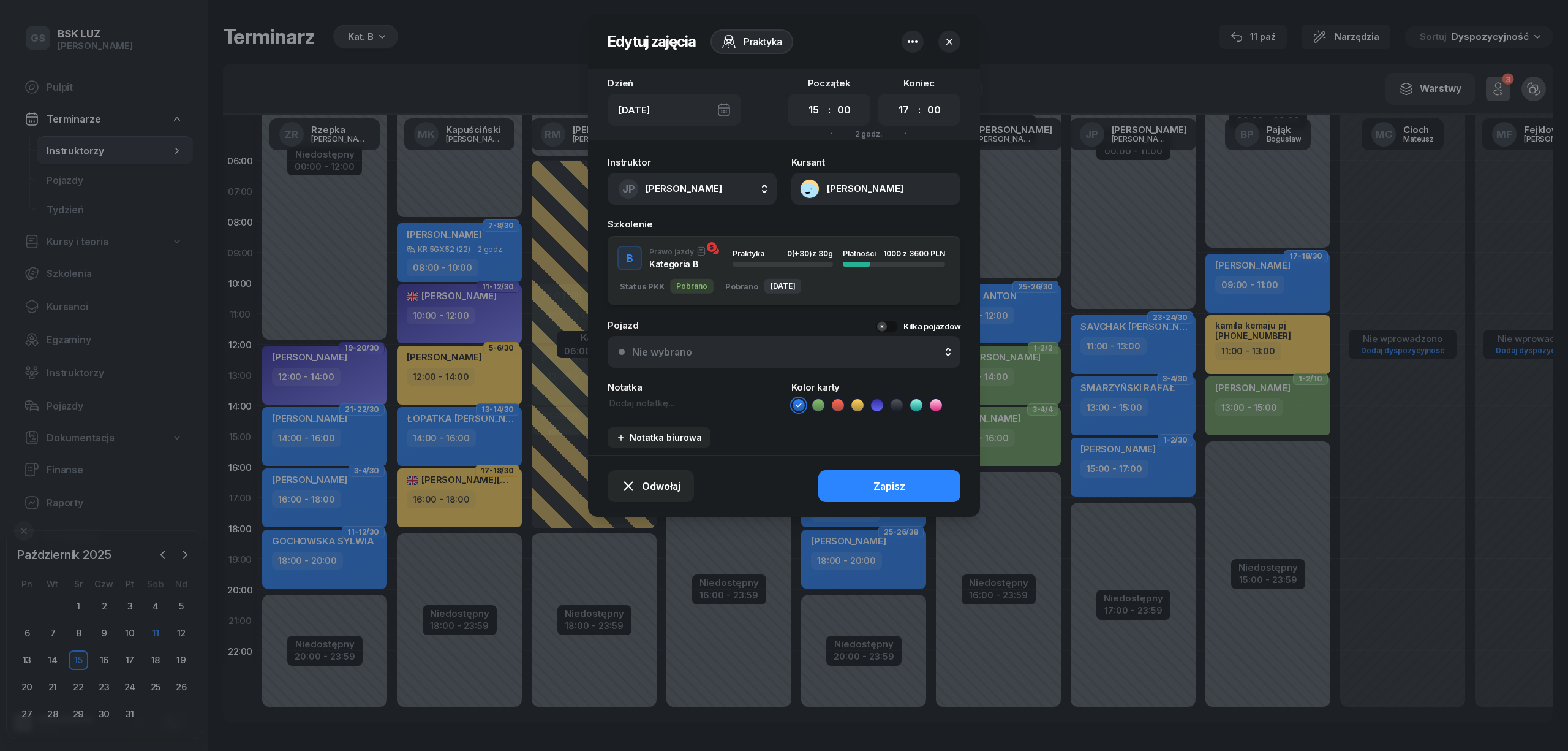
click at [806, 185] on button "[PERSON_NAME]" at bounding box center [876, 188] width 169 height 32
click at [834, 224] on div "Otwórz profil" at bounding box center [832, 229] width 60 height 11
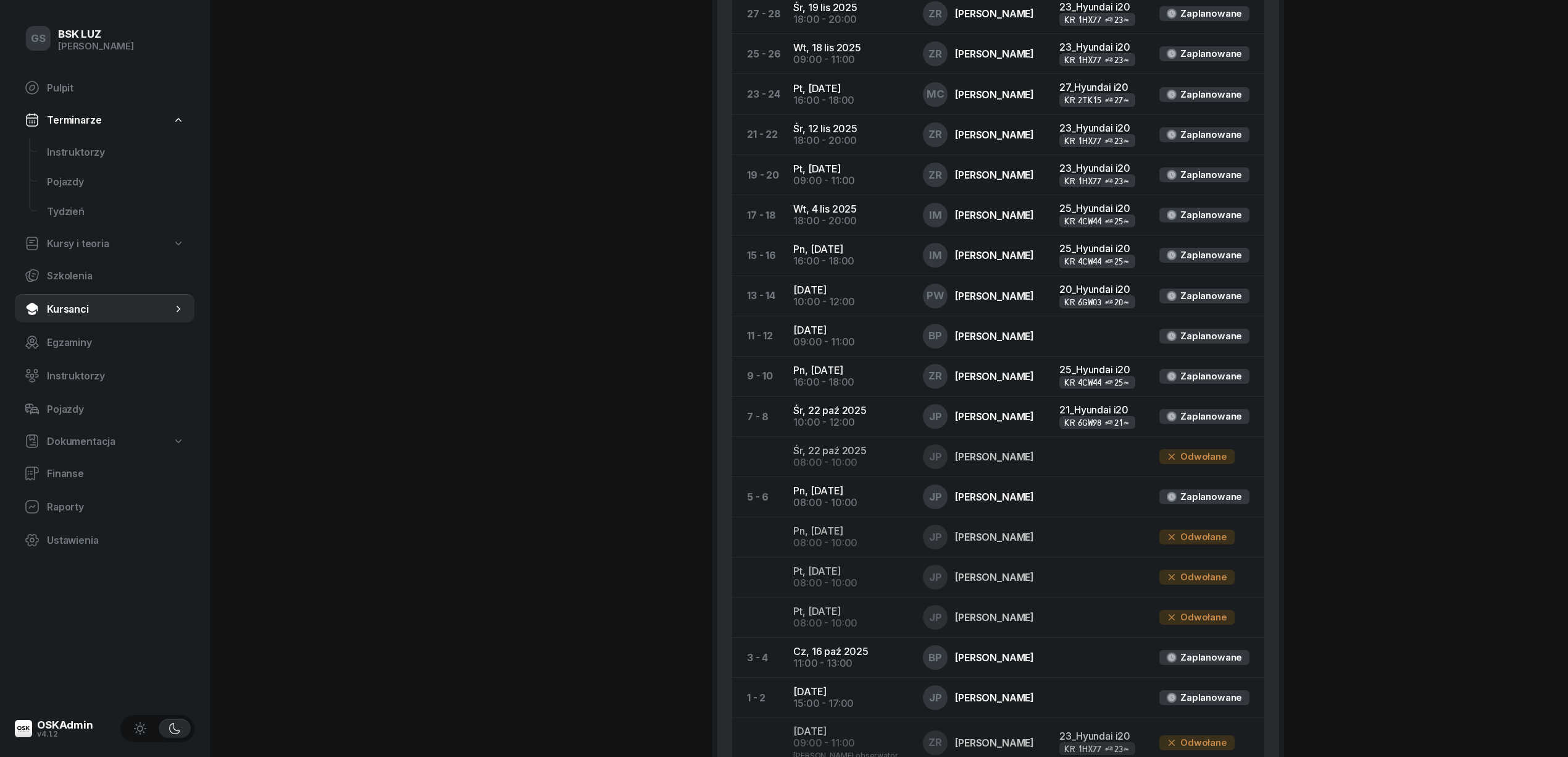
scroll to position [916, 0]
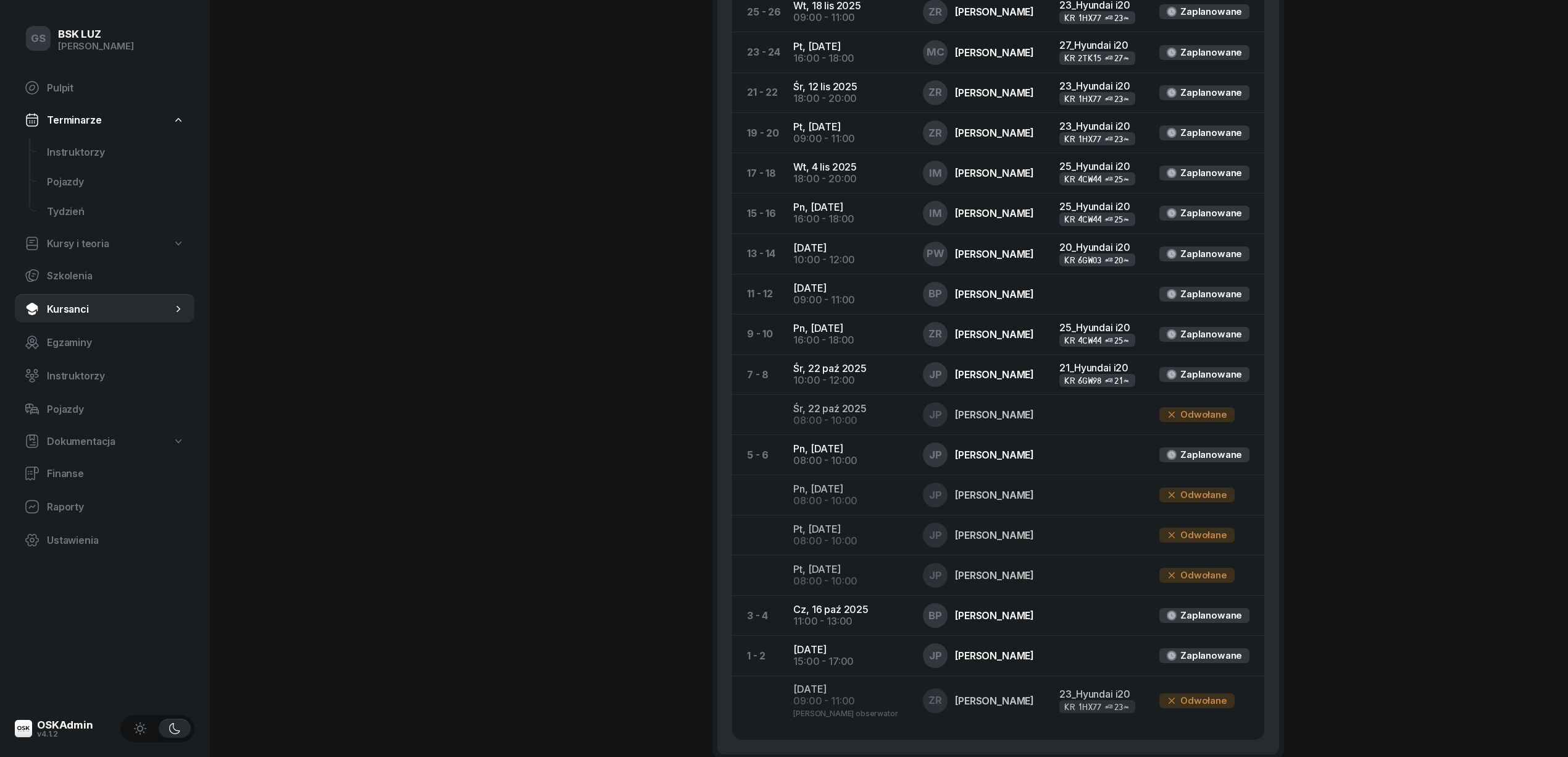
scroll to position [800, 0]
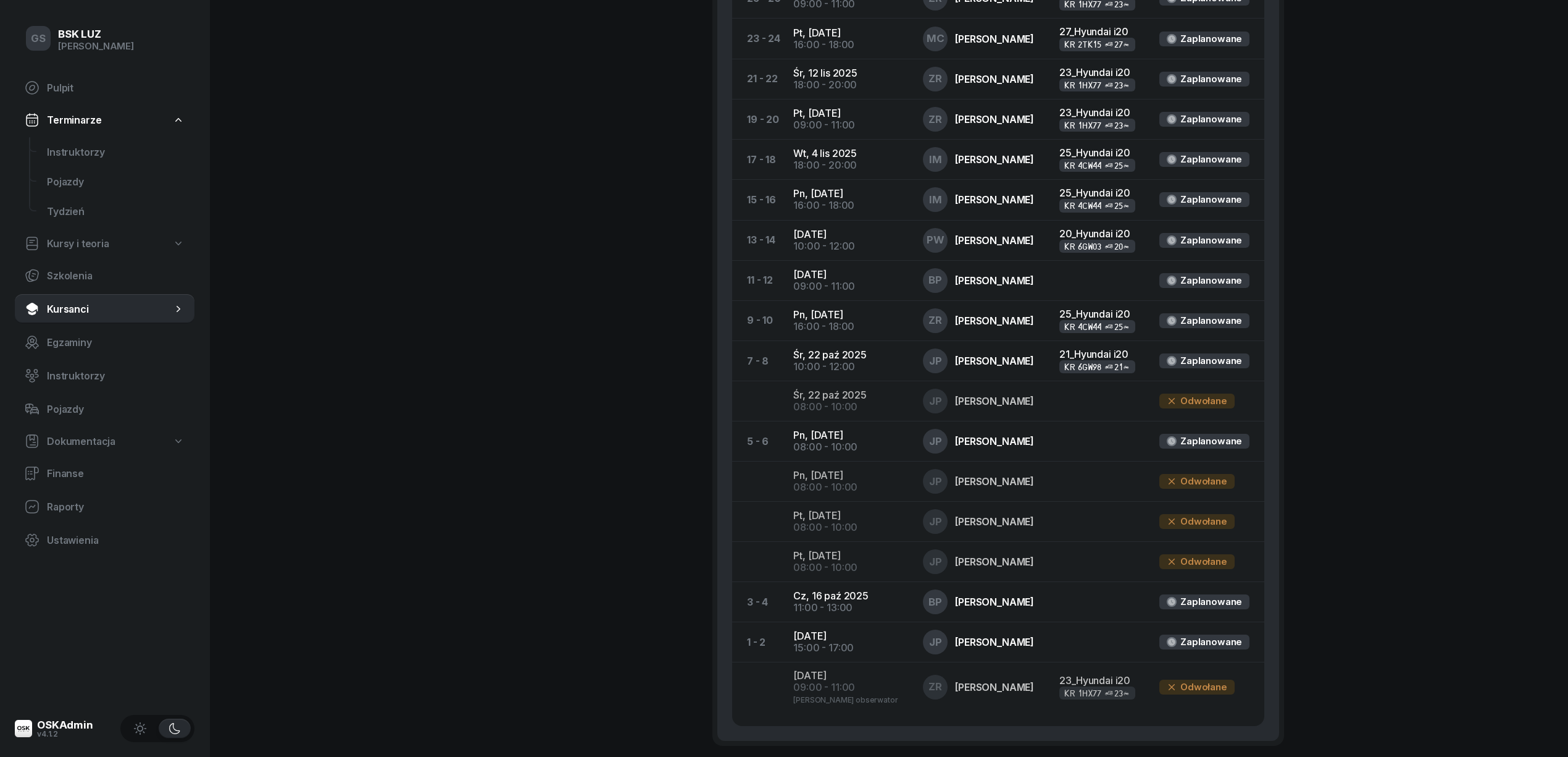
click at [79, 123] on span "Terminarze" at bounding box center [73, 120] width 54 height 12
click at [72, 112] on link "Terminarze" at bounding box center [104, 120] width 180 height 27
click at [78, 152] on span "Instruktorzy" at bounding box center [115, 152] width 137 height 12
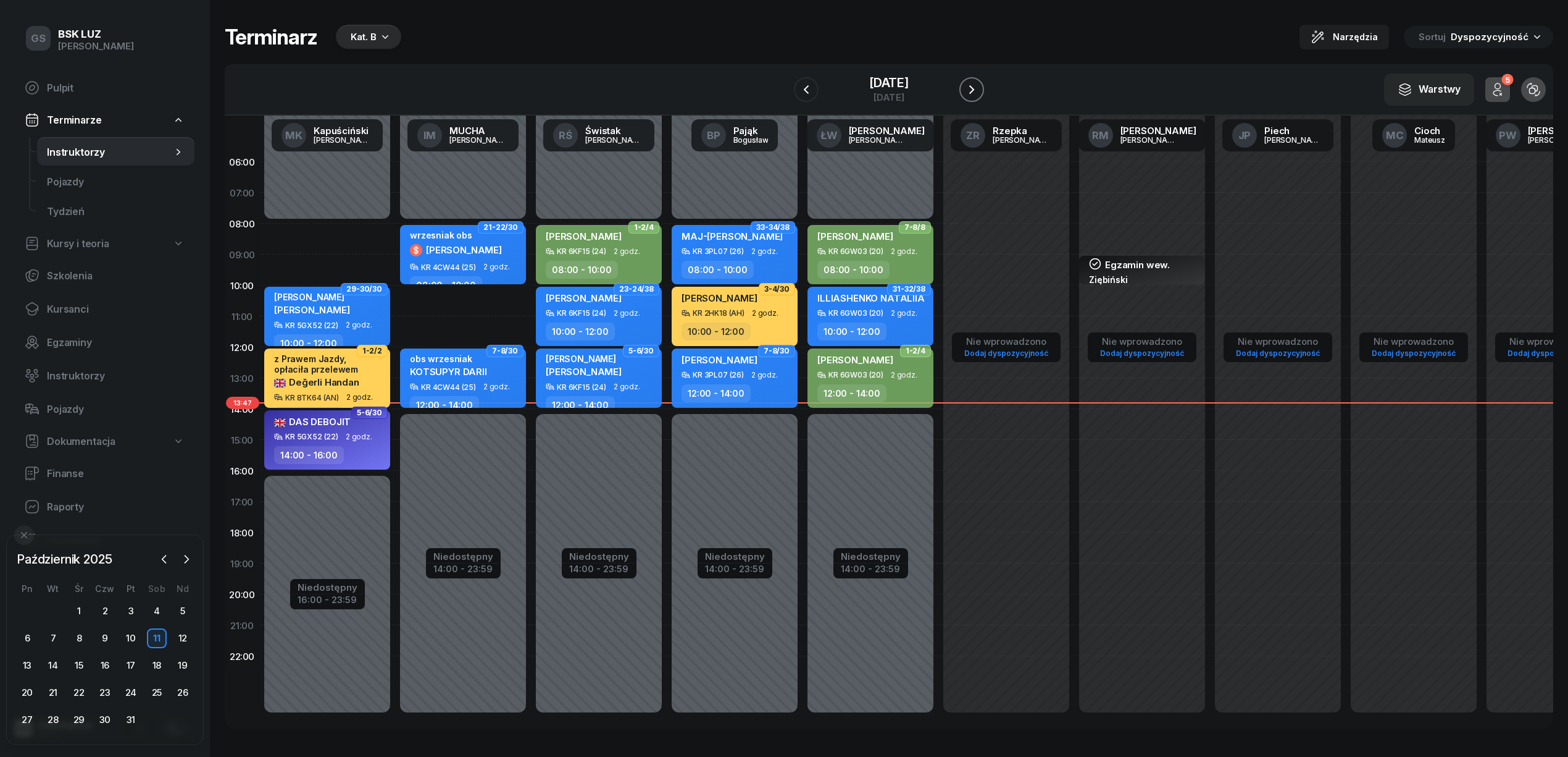
click at [974, 92] on icon "button" at bounding box center [972, 90] width 5 height 9
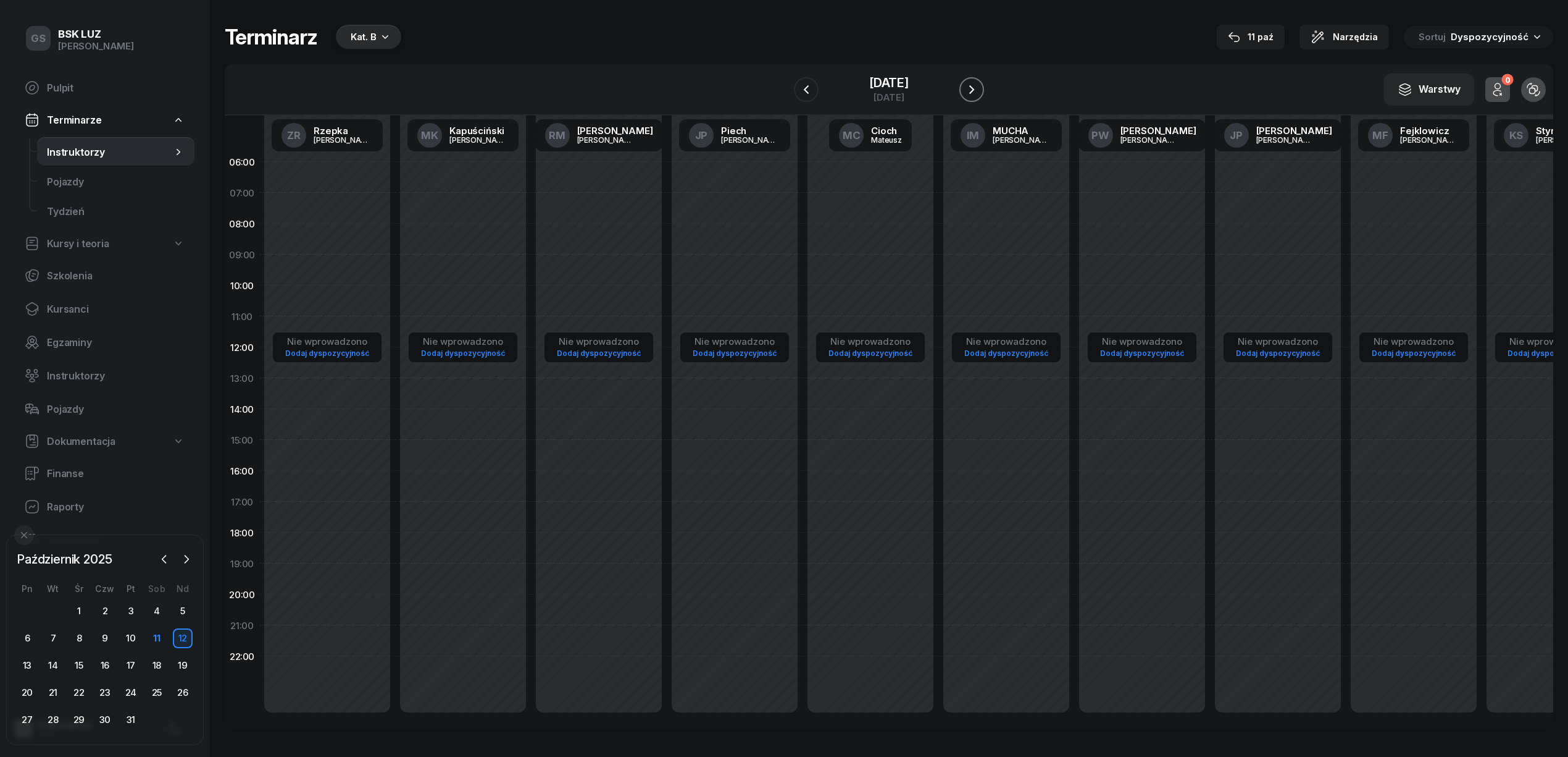
click at [979, 92] on icon "button" at bounding box center [971, 89] width 15 height 15
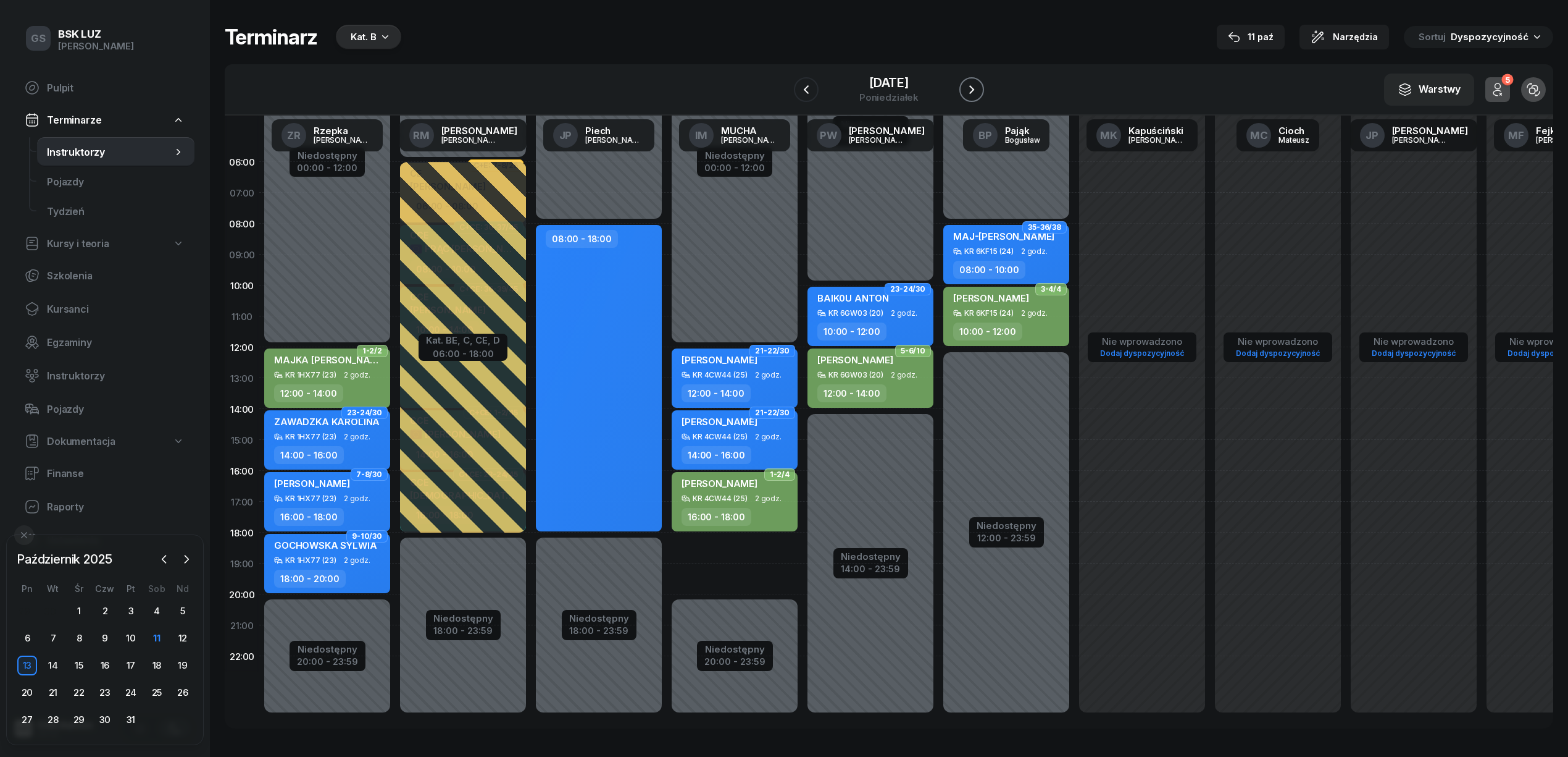
click at [979, 92] on icon "button" at bounding box center [971, 89] width 15 height 15
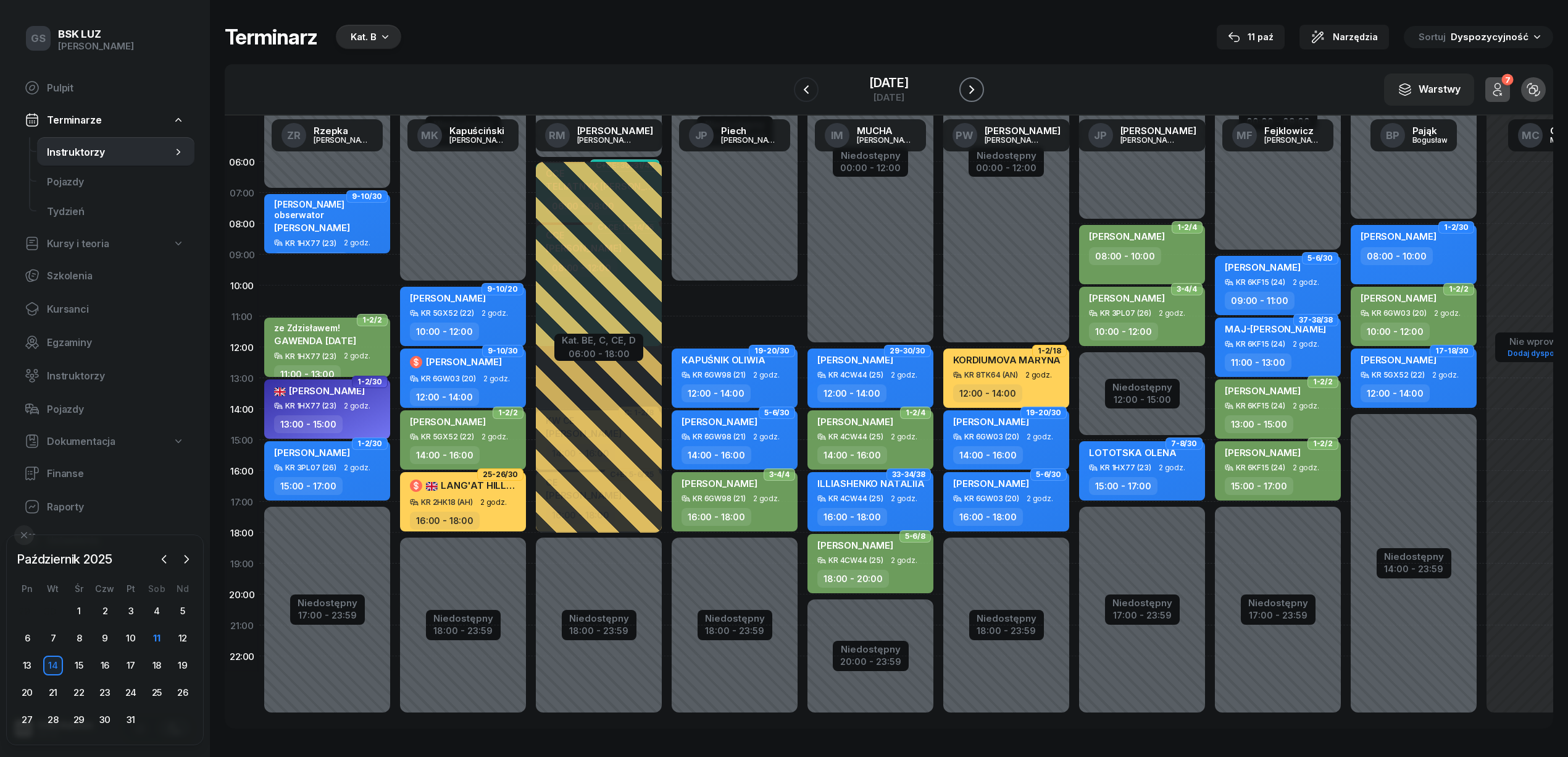
click at [979, 92] on icon "button" at bounding box center [971, 89] width 15 height 15
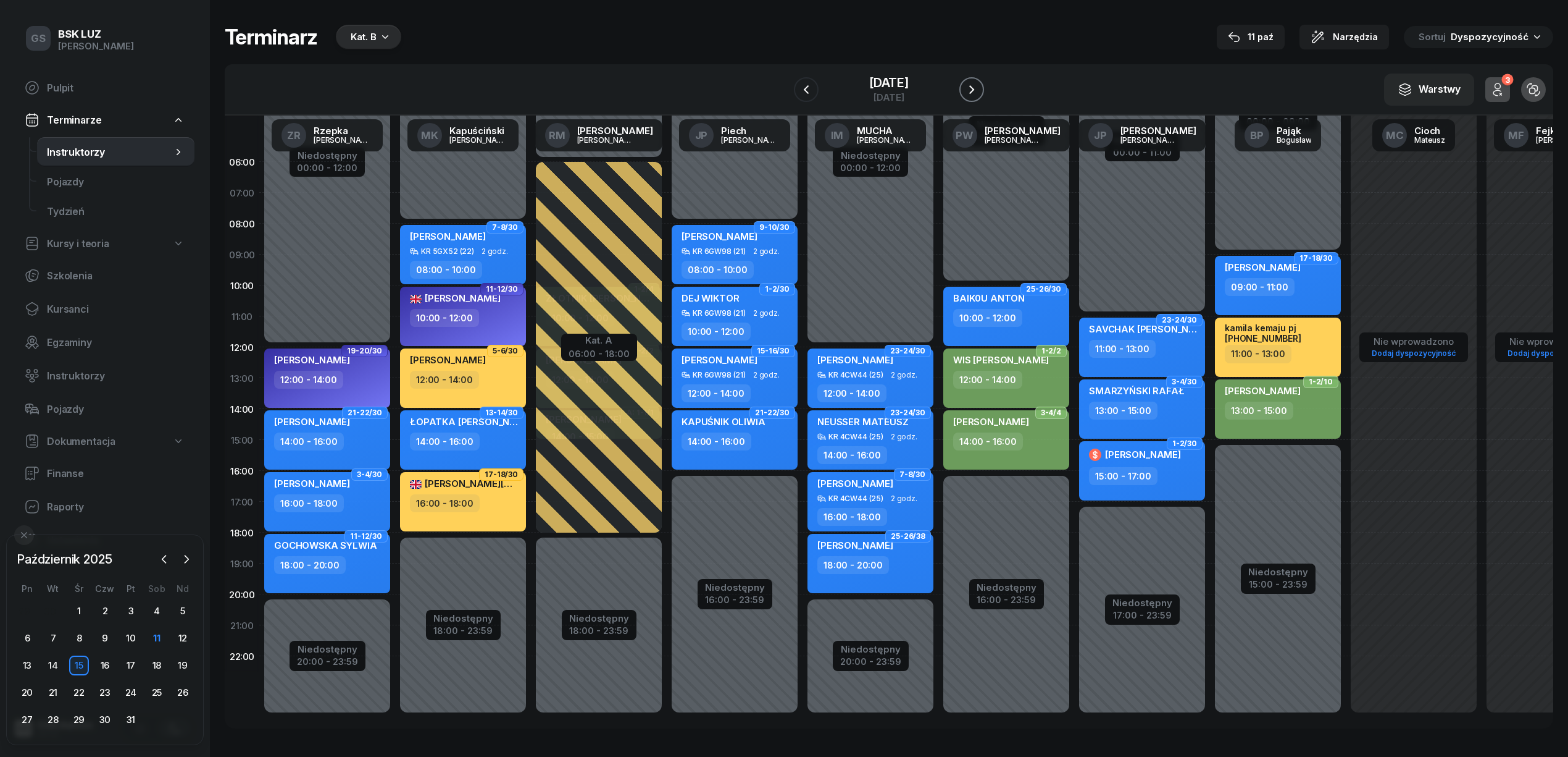
click at [979, 92] on icon "button" at bounding box center [971, 89] width 15 height 15
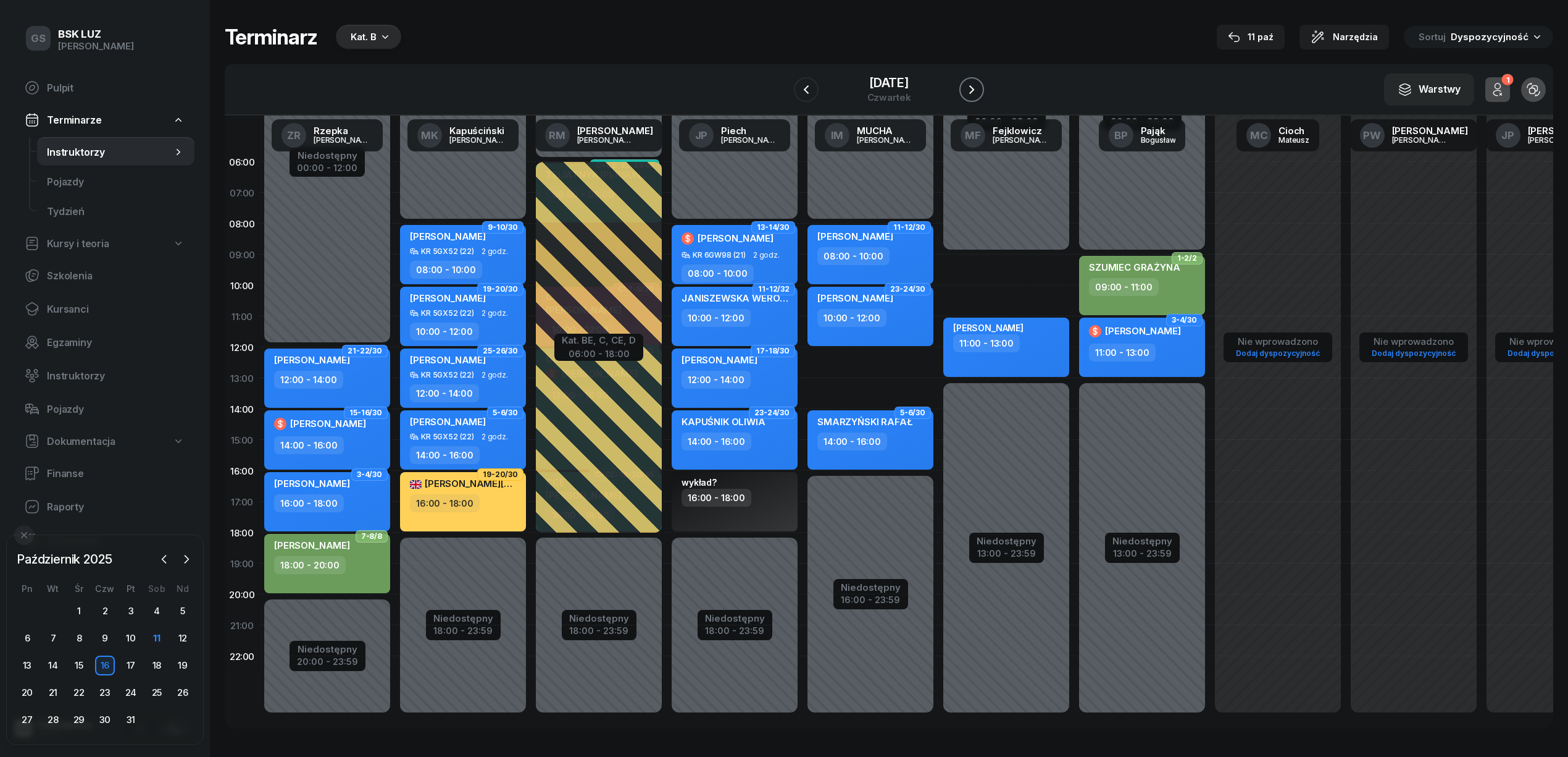
click at [979, 92] on icon "button" at bounding box center [971, 89] width 15 height 15
